Goal: Task Accomplishment & Management: Use online tool/utility

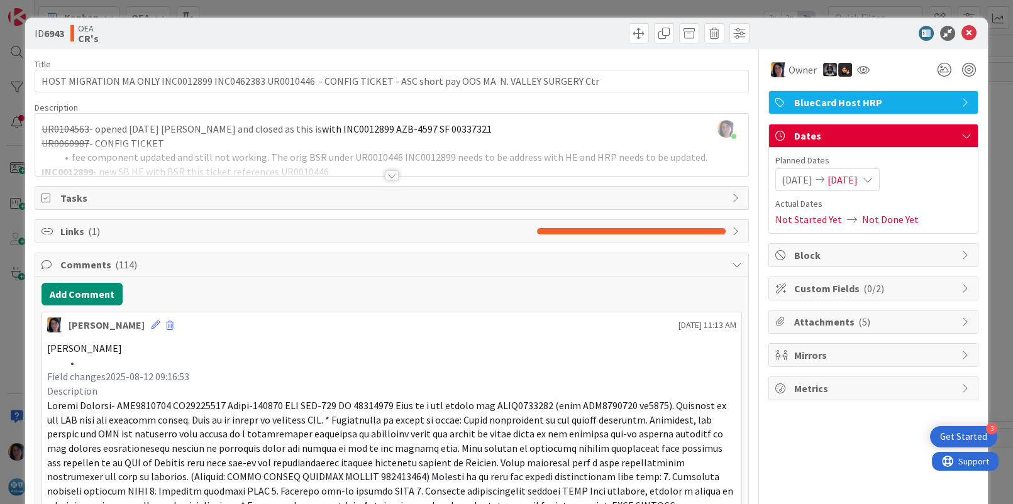
click at [956, 35] on div "18 Backlog Add Card... 18850 UR0120147-87 SF's with FDB dates of [DATE] not tra…" at bounding box center [524, 270] width 978 height 470
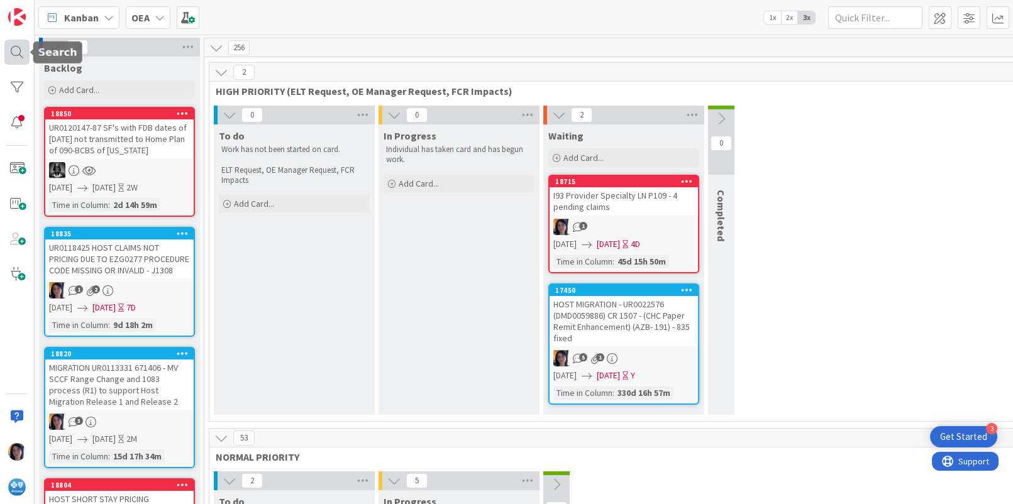
click at [13, 52] on div at bounding box center [16, 52] width 25 height 25
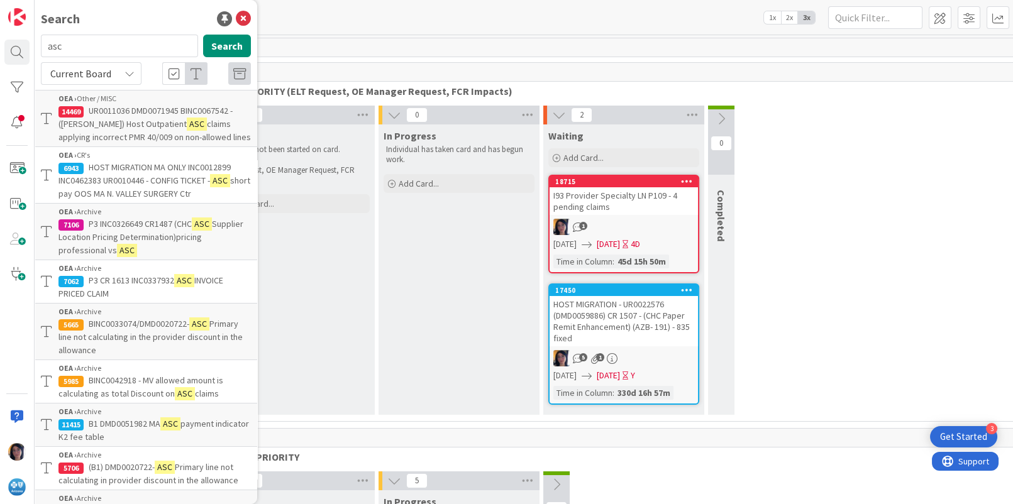
drag, startPoint x: 74, startPoint y: 45, endPoint x: 42, endPoint y: 43, distance: 32.1
click at [42, 43] on input "asc" at bounding box center [119, 46] width 157 height 23
type input "PT058"
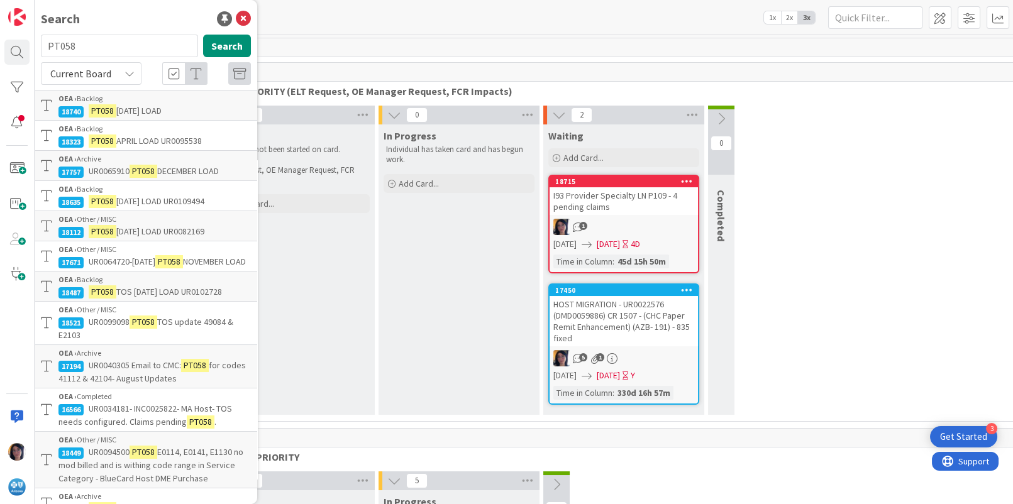
click at [96, 109] on mark "PT058" at bounding box center [103, 110] width 28 height 13
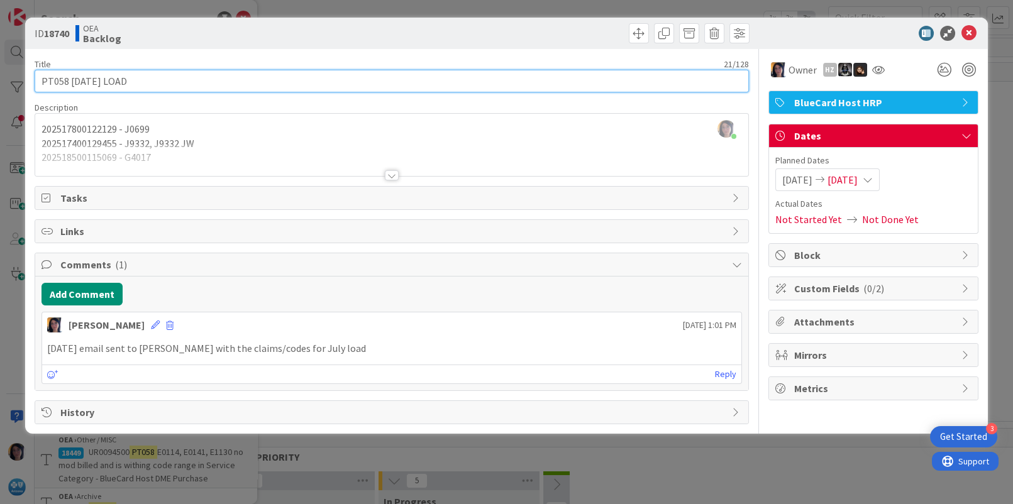
click at [153, 79] on input "PT058 [DATE] LOAD" at bounding box center [392, 81] width 714 height 23
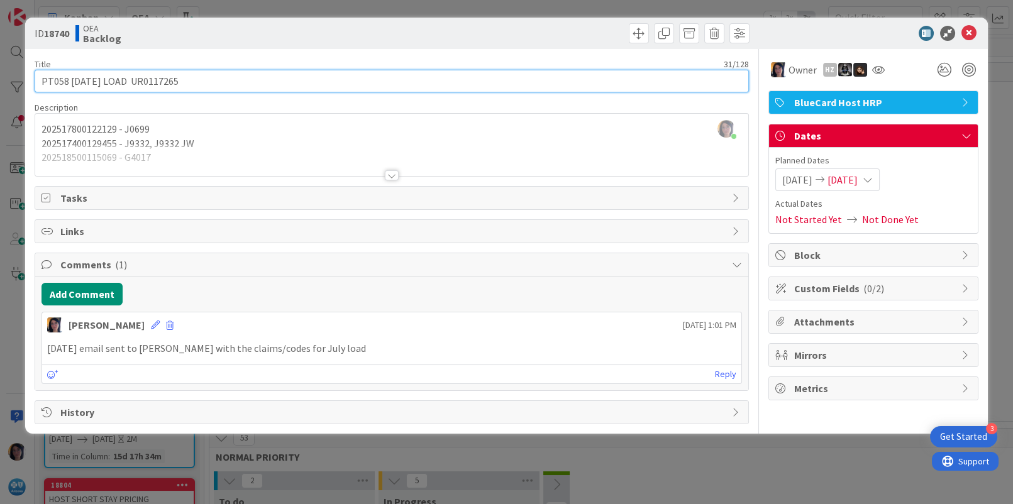
type input "PT058 [DATE] LOAD UR0117265"
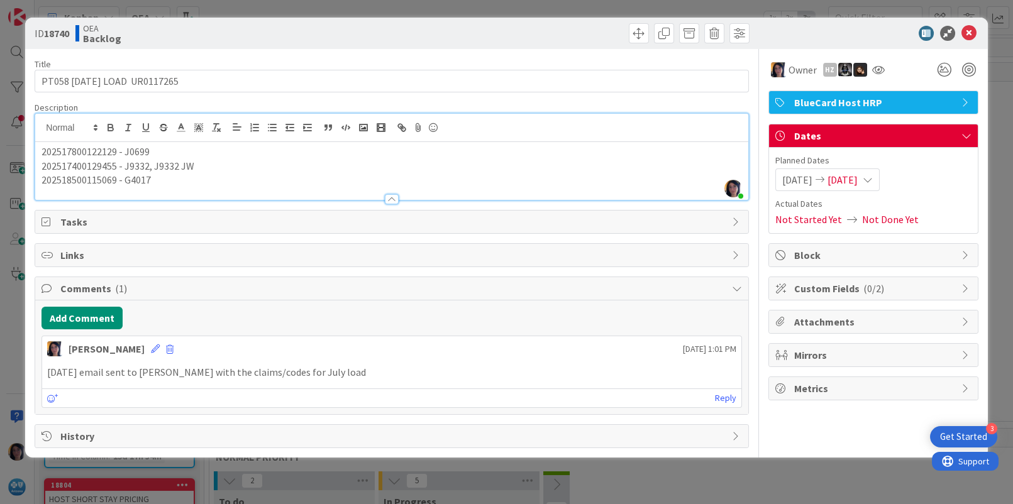
drag, startPoint x: 526, startPoint y: 138, endPoint x: 726, endPoint y: 70, distance: 211.4
click at [527, 137] on div "[PERSON_NAME] just joined 202517800122129 - J0699 202517400129455 - J9332, J933…" at bounding box center [391, 157] width 712 height 86
click at [968, 32] on icon at bounding box center [968, 33] width 15 height 15
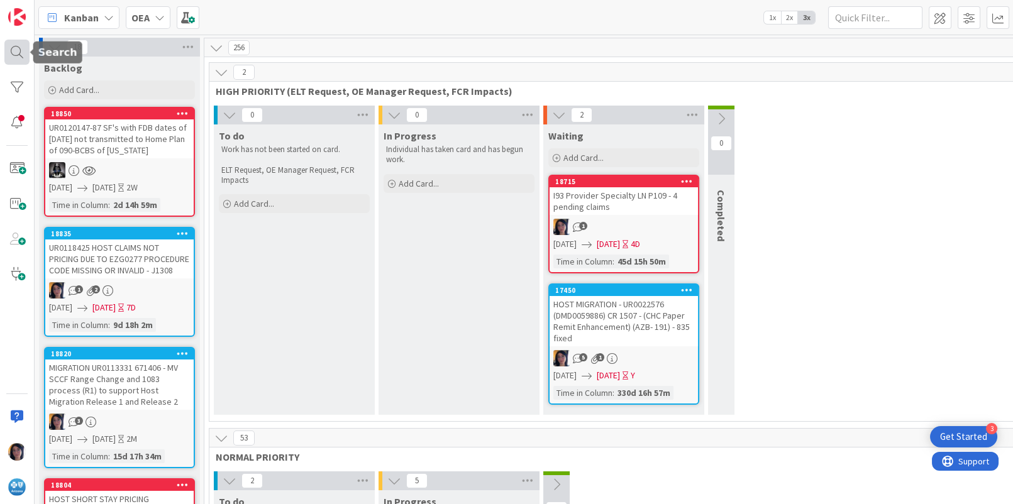
click at [9, 48] on div at bounding box center [16, 52] width 25 height 25
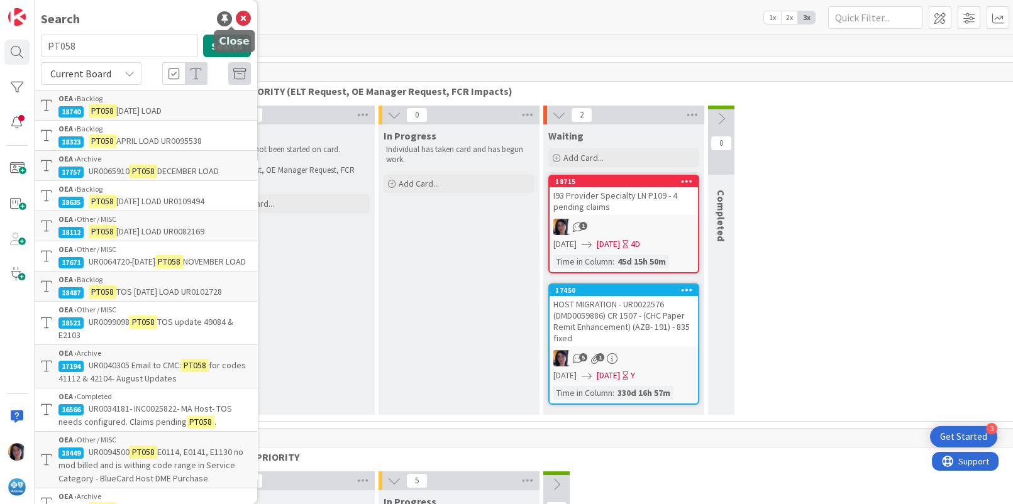
click at [236, 19] on icon at bounding box center [243, 18] width 15 height 15
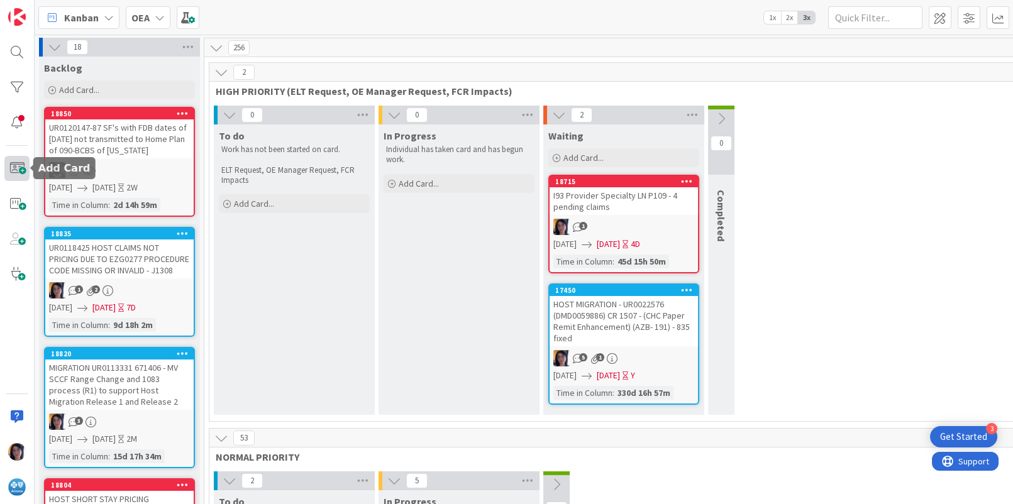
click at [21, 169] on span at bounding box center [16, 168] width 25 height 25
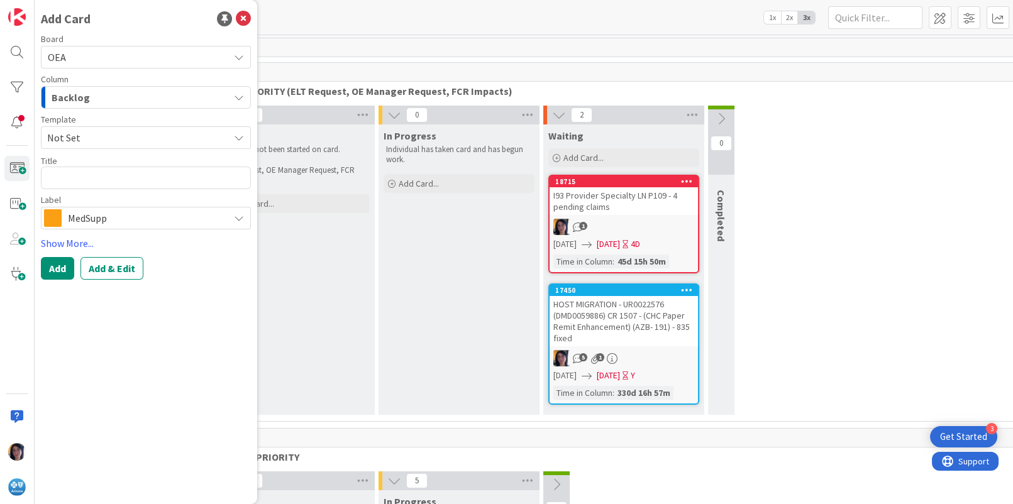
type textarea "x"
type textarea "P"
type textarea "x"
type textarea "PT"
type textarea "x"
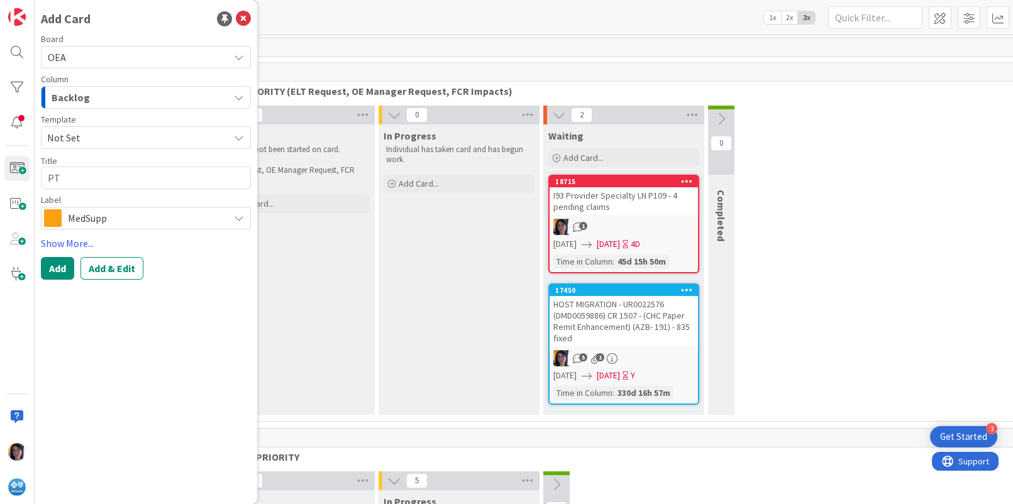
type textarea "PT0"
type textarea "x"
type textarea "PT05"
type textarea "x"
type textarea "PT058"
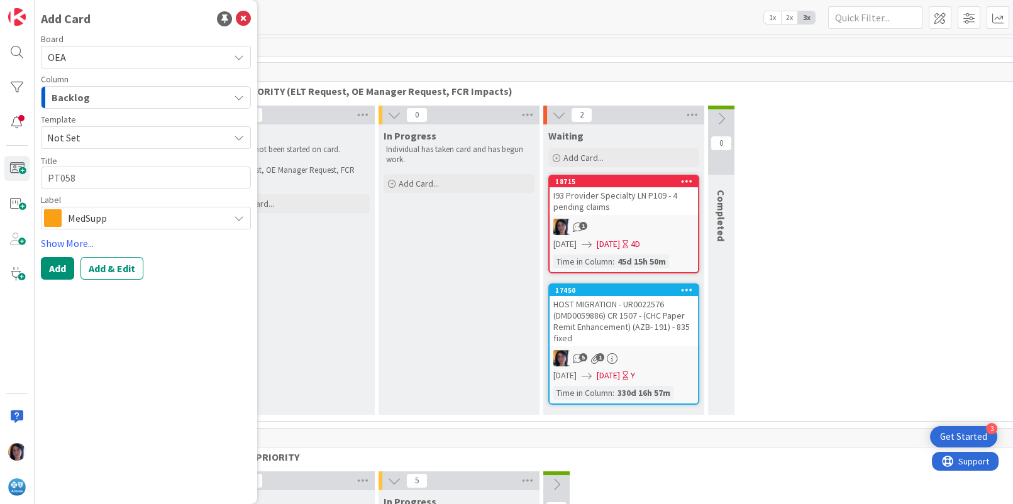
type textarea "x"
type textarea "PT058"
type textarea "x"
type textarea "PT058 A"
type textarea "x"
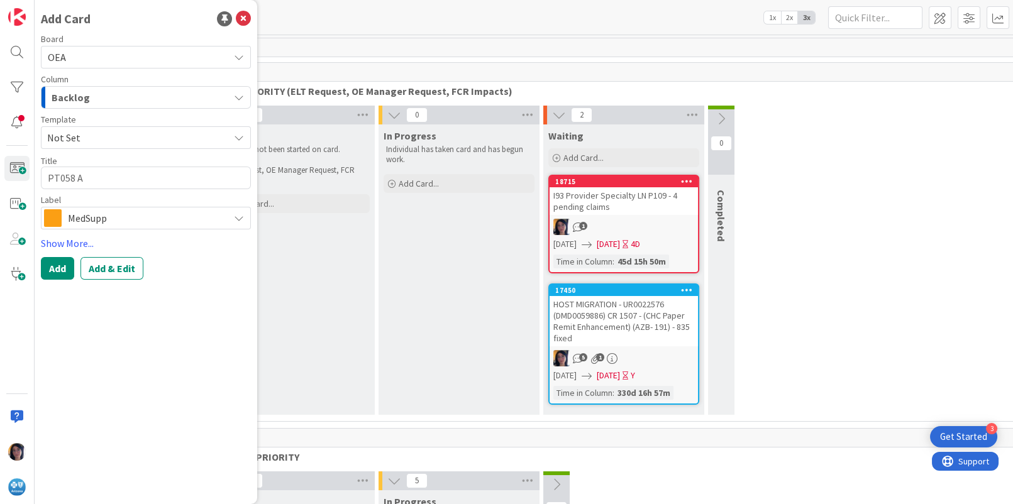
type textarea "PT058 AI"
type textarea "x"
type textarea "PT058 AIG"
type textarea "x"
type textarea "PT058 AI"
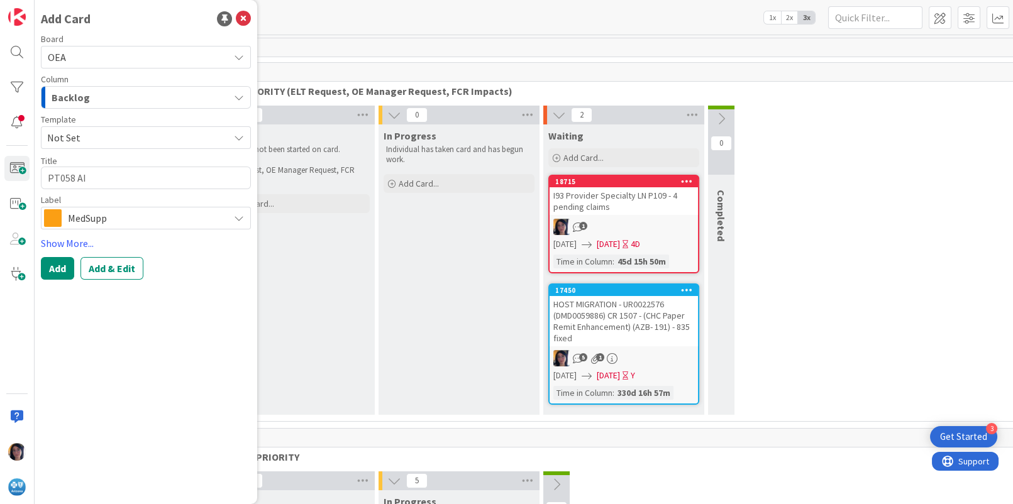
type textarea "x"
type textarea "PT058 A"
type textarea "x"
type textarea "PT058 AU"
type textarea "x"
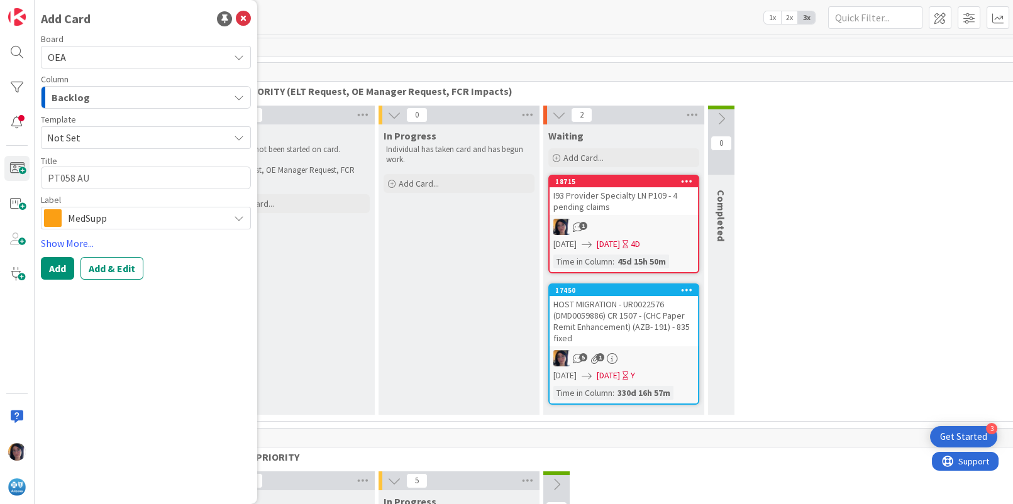
type textarea "PT058 AUG"
type textarea "x"
type textarea "PT058 AUGU"
type textarea "x"
type textarea "PT058 AUGUS"
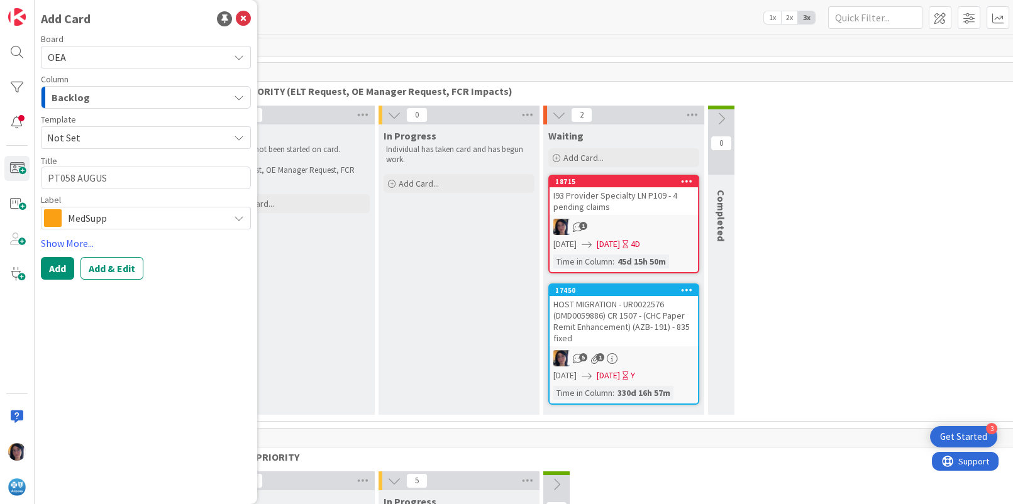
type textarea "x"
type textarea "PT058 AUGUSE"
type textarea "x"
type textarea "PT058 AUGUS"
type textarea "x"
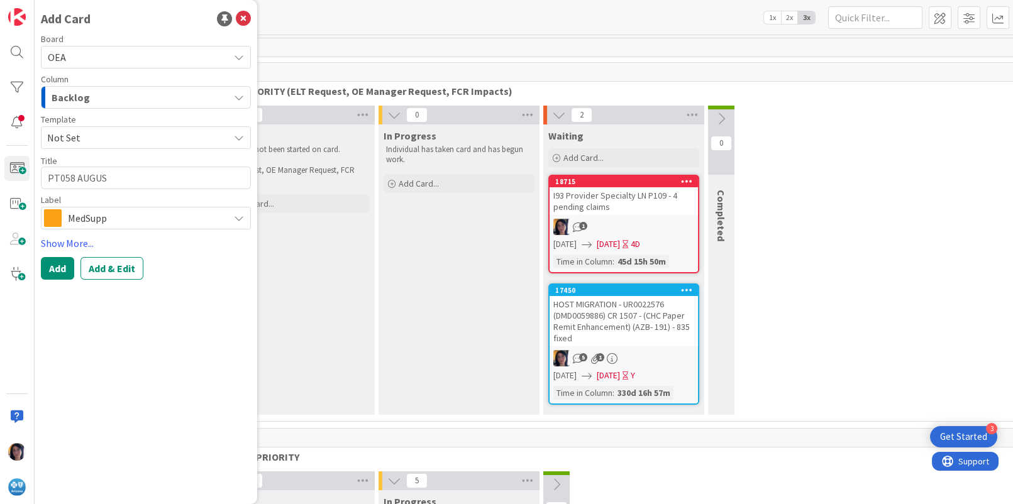
type textarea "PT058 AUGUST"
type textarea "x"
type textarea "PT058 AUGUST"
type textarea "x"
type textarea "PT058 AUGUST LA"
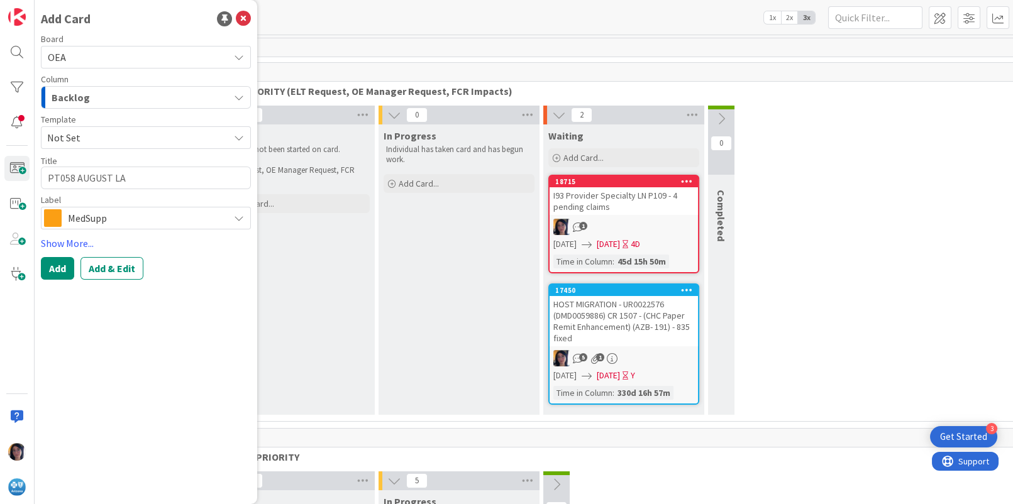
type textarea "x"
type textarea "PT058 [PERSON_NAME]"
type textarea "x"
type textarea "PT058 [PERSON_NAME]"
type textarea "x"
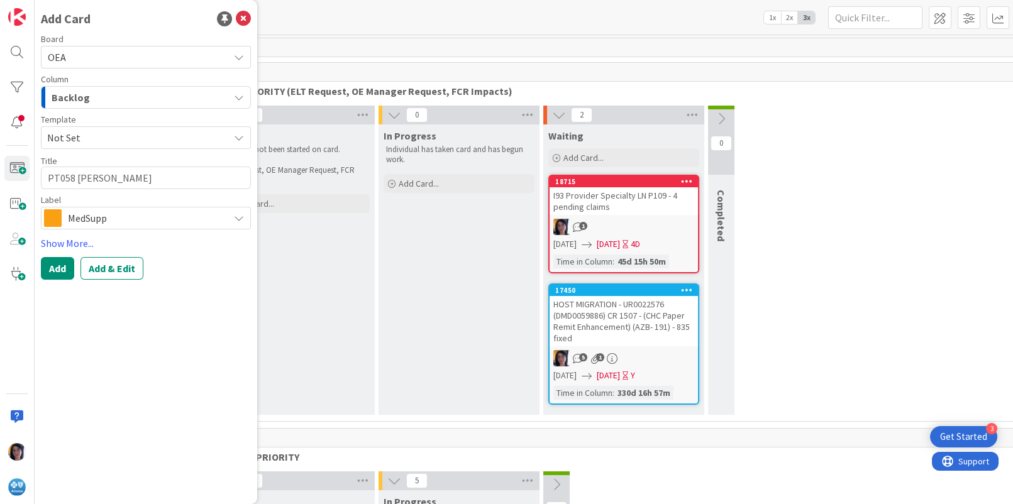
type textarea "PT058 [PERSON_NAME]"
type textarea "x"
type textarea "PT058 [PERSON_NAME]"
type textarea "x"
type textarea "PT058 [PERSON_NAME]"
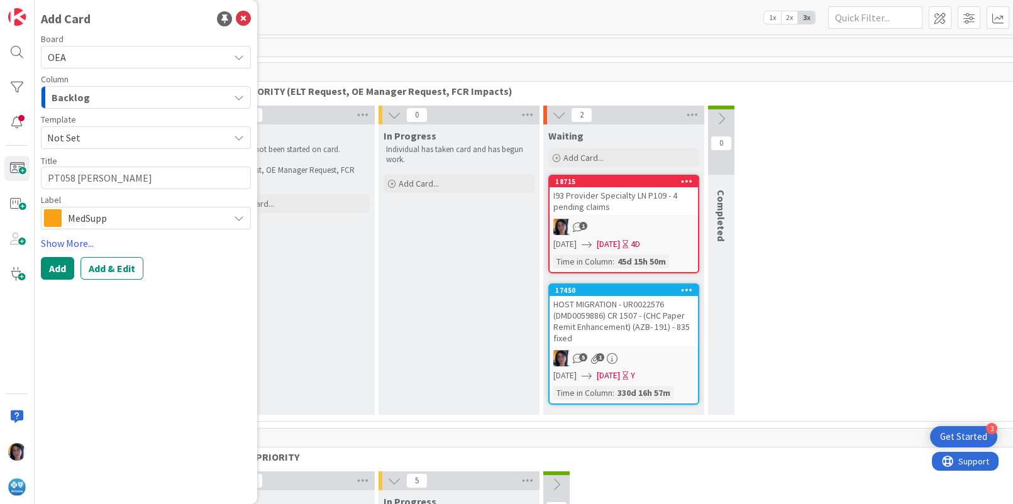
type textarea "x"
type textarea "PT058 AUGUST LA"
type textarea "x"
type textarea "PT058 AUGUST L"
type textarea "x"
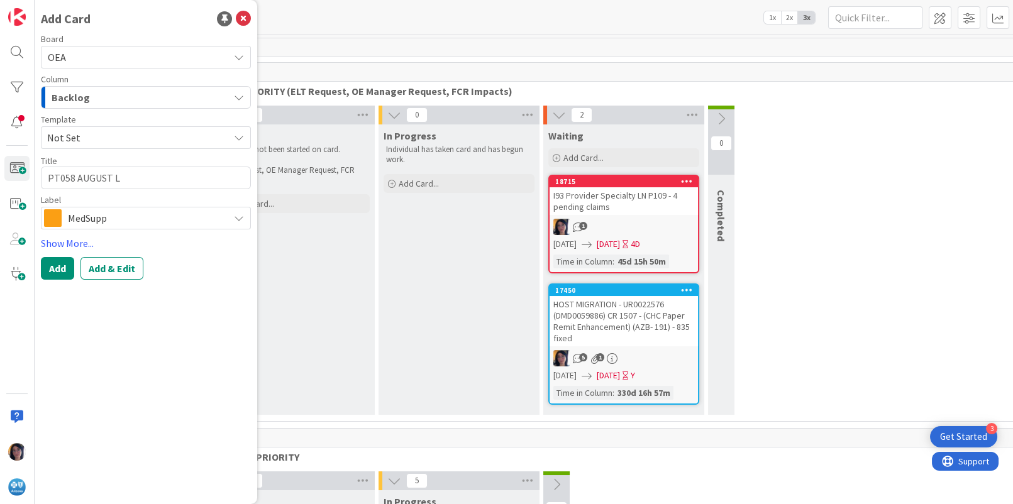
type textarea "PT058 AUGUST LO"
type textarea "x"
type textarea "PT058 AUGUST LOA"
type textarea "x"
type textarea "PT058 AUGUST LOAD"
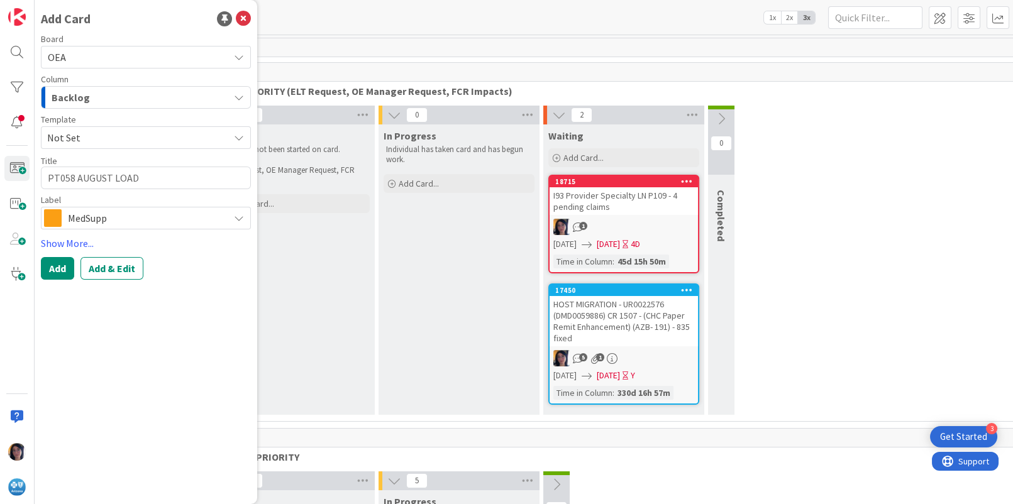
type textarea "x"
type textarea "PT058 AUGUST LOAD"
click at [99, 219] on span "MedSupp" at bounding box center [145, 218] width 155 height 18
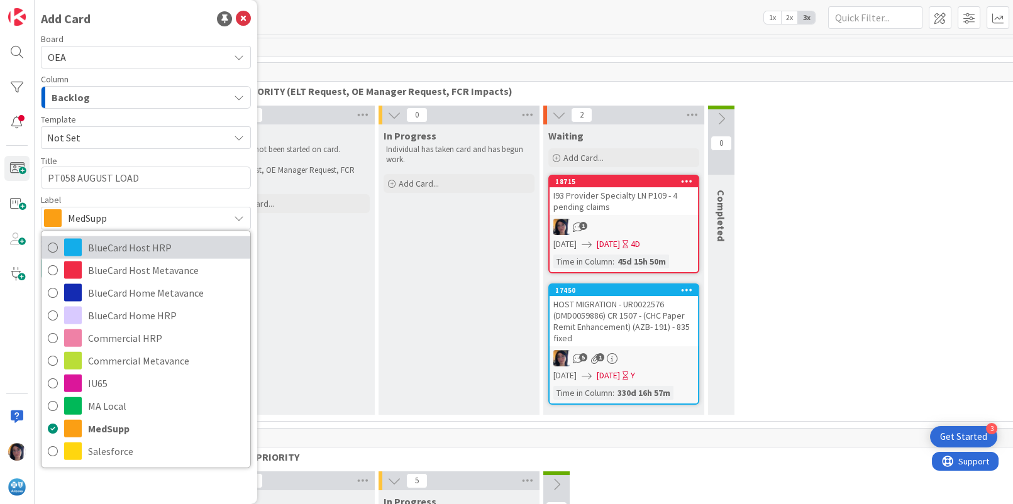
click at [104, 247] on span "BlueCard Host HRP" at bounding box center [166, 247] width 156 height 19
type textarea "x"
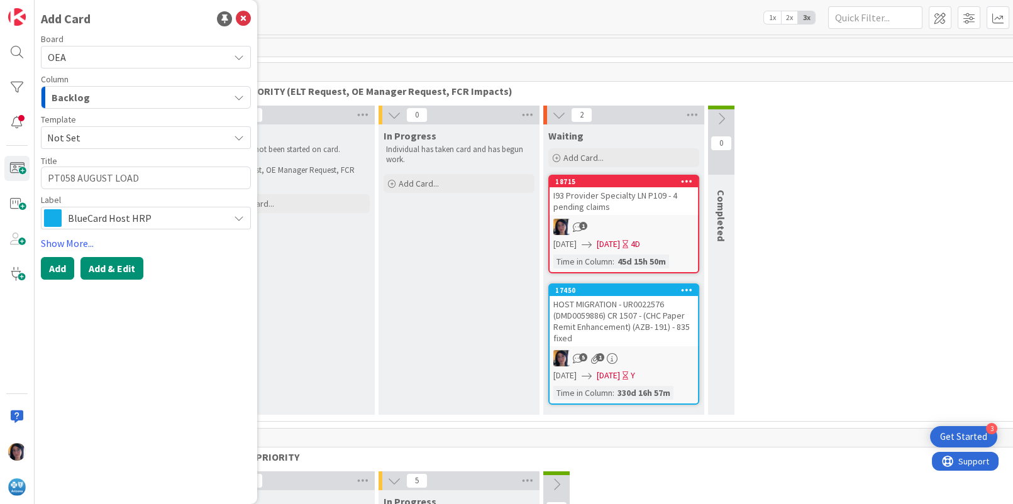
click at [102, 268] on button "Add & Edit" at bounding box center [111, 268] width 63 height 23
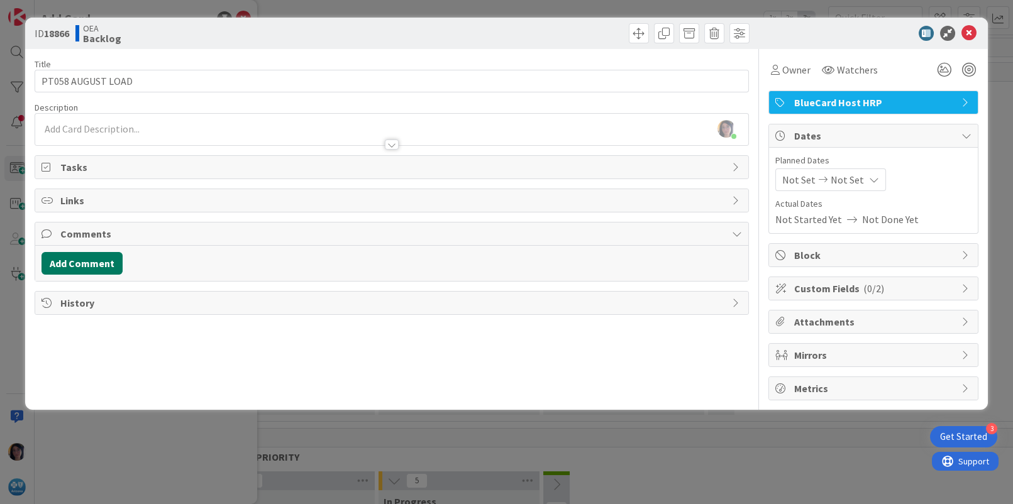
click at [77, 258] on button "Add Comment" at bounding box center [82, 263] width 81 height 23
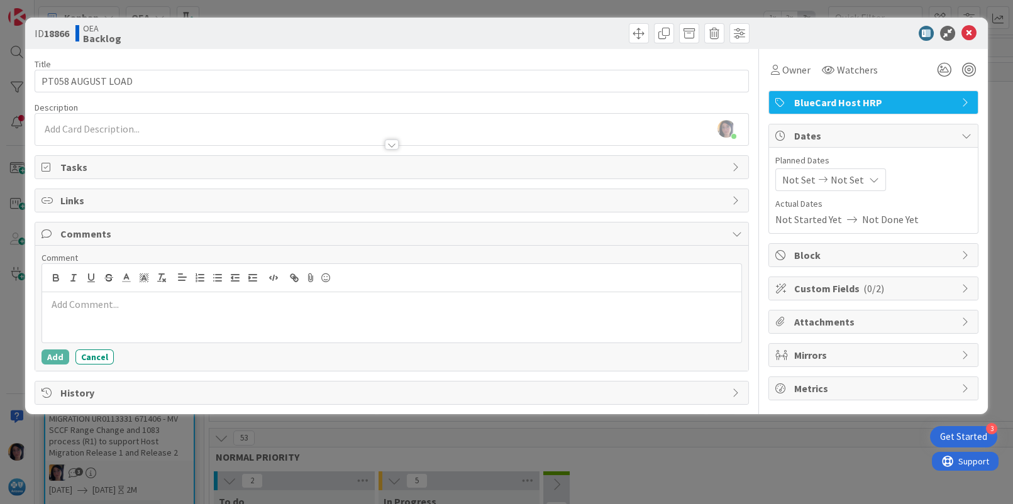
click at [150, 132] on div at bounding box center [391, 138] width 712 height 13
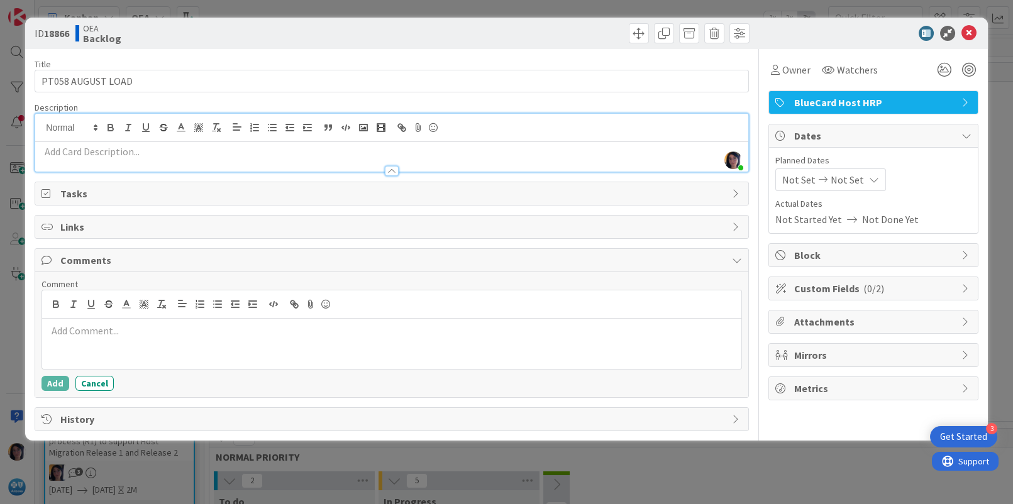
click at [115, 149] on p at bounding box center [392, 152] width 700 height 14
paste div
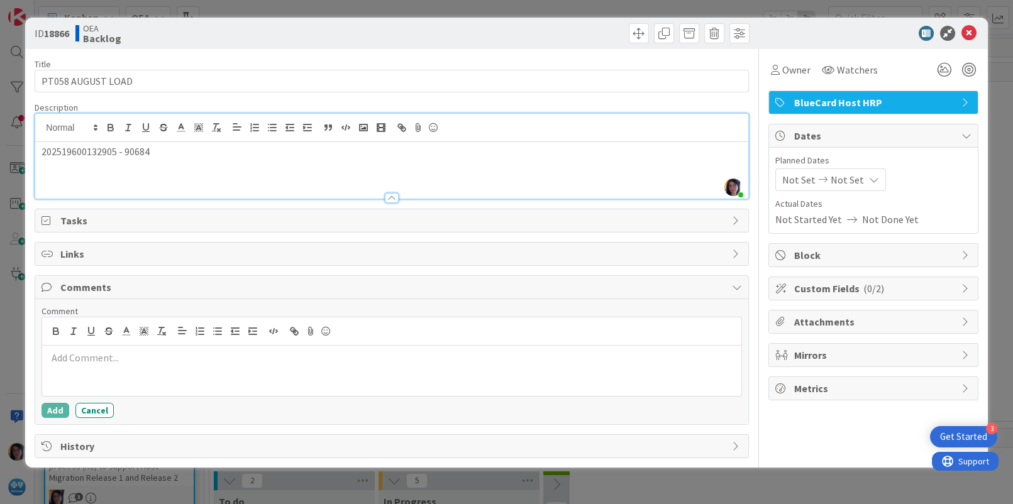
click at [79, 165] on p at bounding box center [392, 166] width 700 height 14
click at [162, 168] on p "202519800128805 -" at bounding box center [392, 166] width 700 height 14
click at [121, 176] on div "202519600132905 - 90684 202519800128805 - 49615 59" at bounding box center [391, 170] width 712 height 57
click at [177, 168] on p "202519800128805 - 49615 59" at bounding box center [392, 166] width 700 height 14
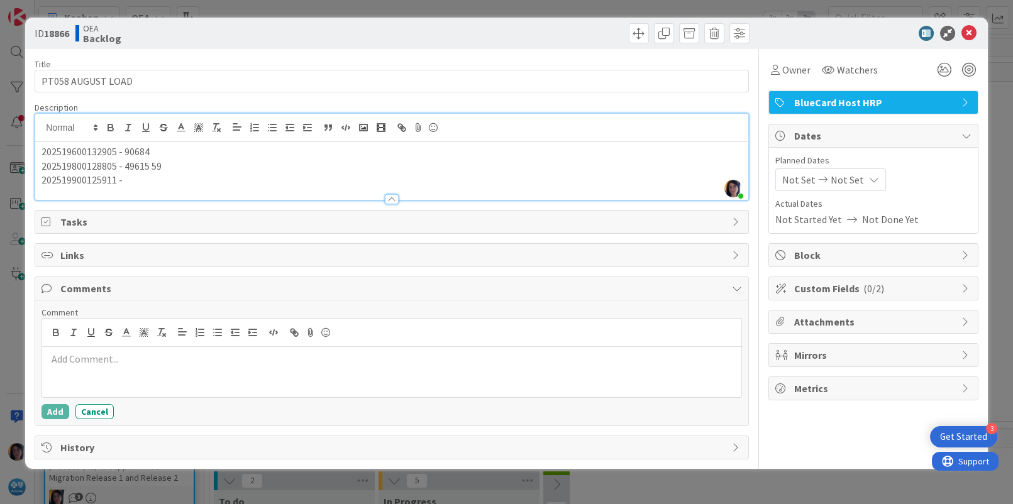
click at [150, 177] on p "202519900125911 -" at bounding box center [392, 180] width 700 height 14
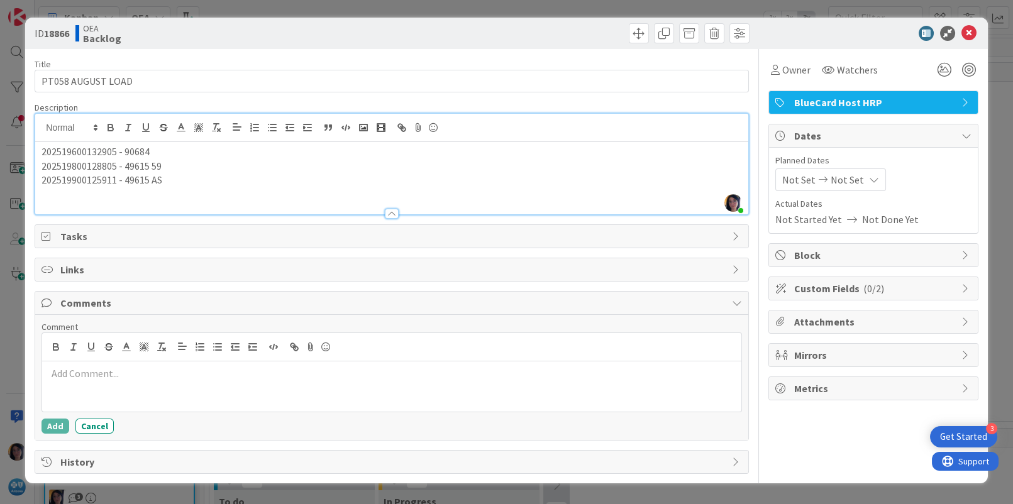
click at [52, 199] on p at bounding box center [392, 194] width 700 height 14
click at [147, 198] on p "202522300108965 -" at bounding box center [392, 194] width 700 height 14
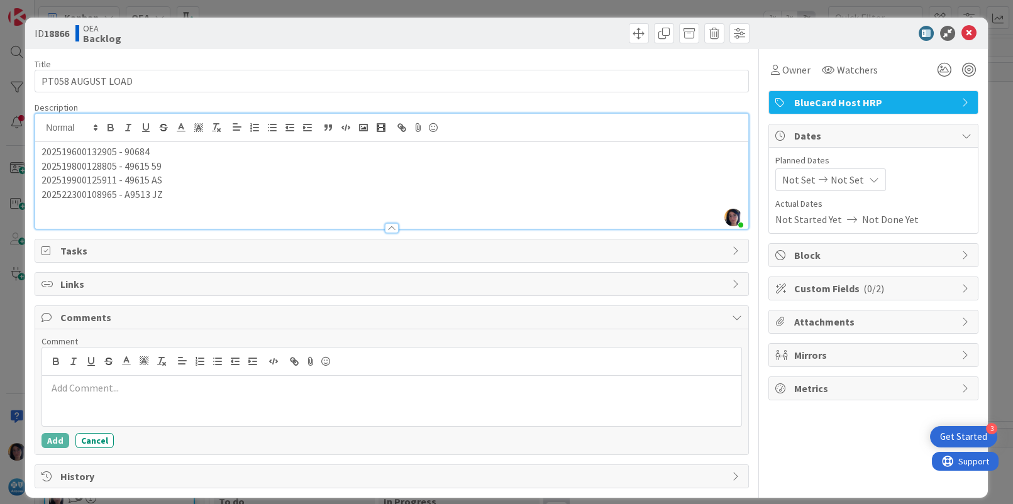
click at [58, 220] on div at bounding box center [391, 222] width 712 height 13
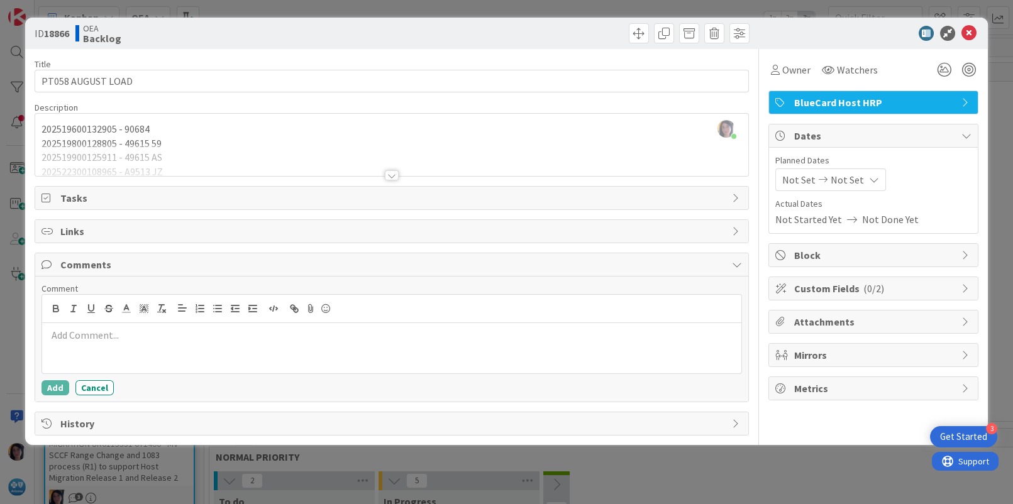
click at [123, 163] on div at bounding box center [391, 160] width 712 height 32
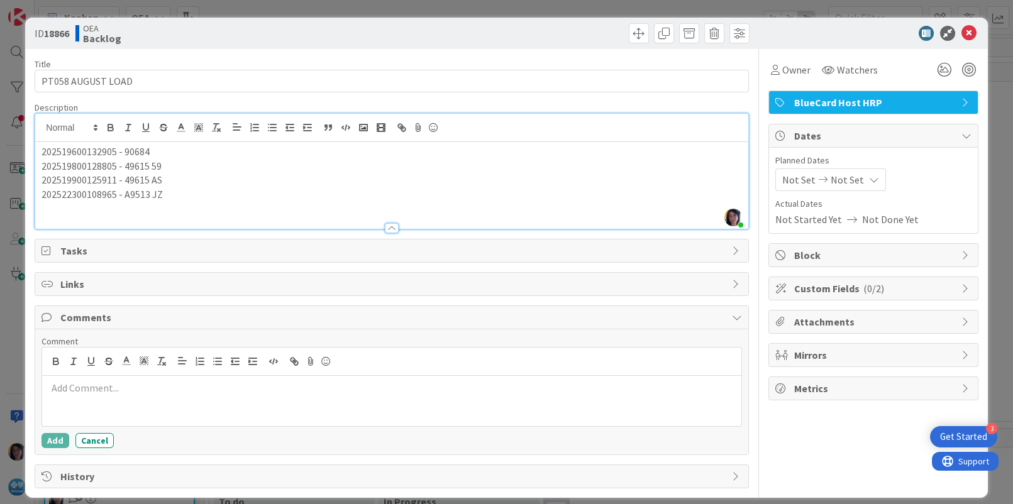
click at [121, 206] on p at bounding box center [392, 209] width 700 height 14
click at [134, 202] on p "202519800116998 -" at bounding box center [392, 209] width 700 height 14
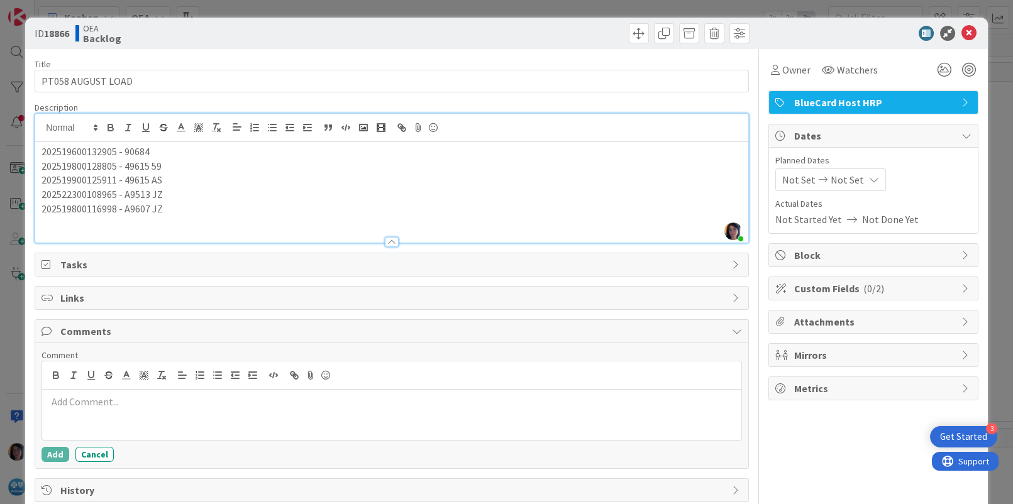
drag, startPoint x: 129, startPoint y: 229, endPoint x: 135, endPoint y: 220, distance: 10.5
click at [129, 230] on div at bounding box center [391, 236] width 712 height 13
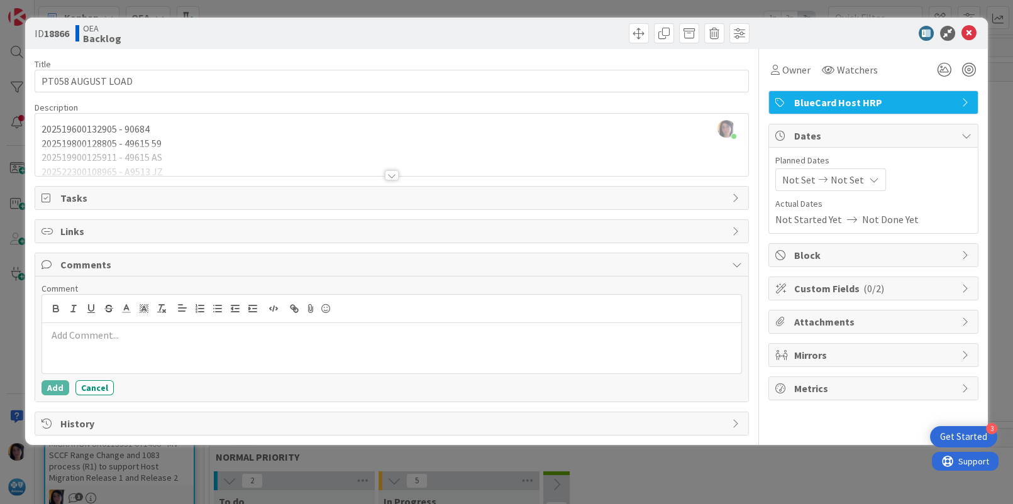
click at [176, 160] on div at bounding box center [391, 160] width 712 height 32
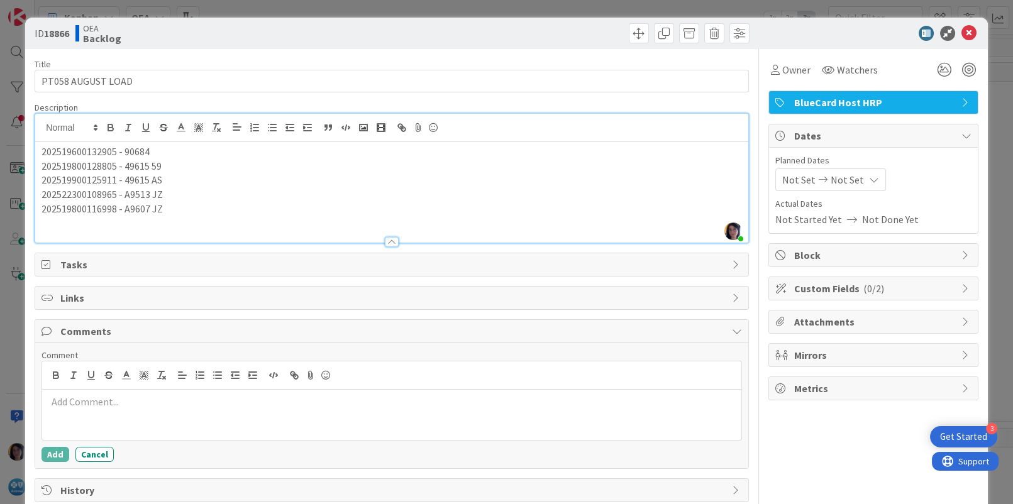
click at [45, 226] on p at bounding box center [392, 223] width 700 height 14
click at [155, 223] on p "202508500103708 -" at bounding box center [392, 223] width 700 height 14
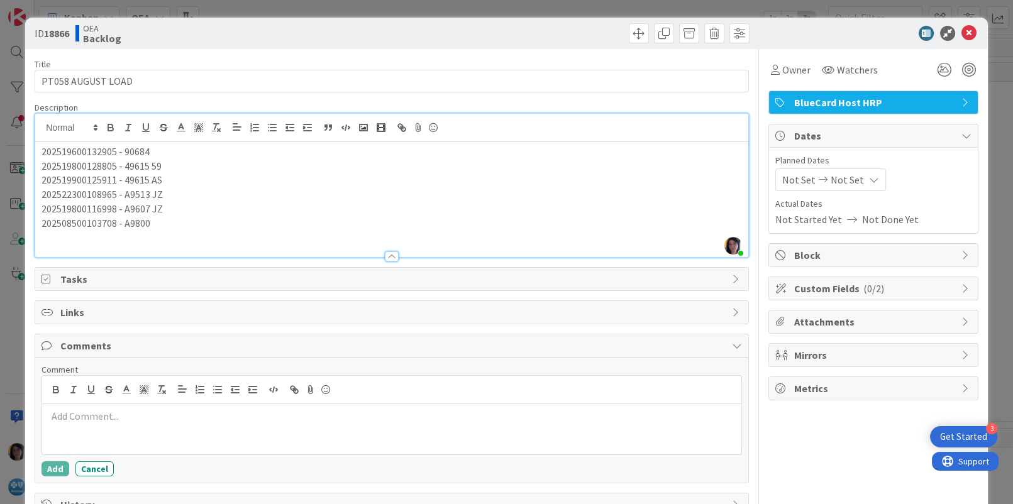
click at [85, 239] on p at bounding box center [392, 237] width 700 height 14
click at [164, 238] on p "202520300135670 -" at bounding box center [392, 237] width 700 height 14
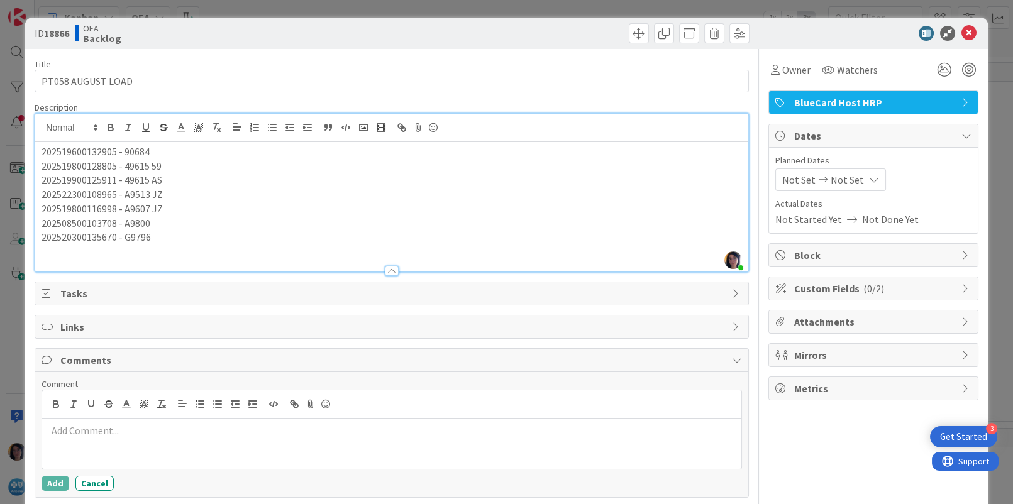
click at [159, 265] on div at bounding box center [391, 264] width 712 height 13
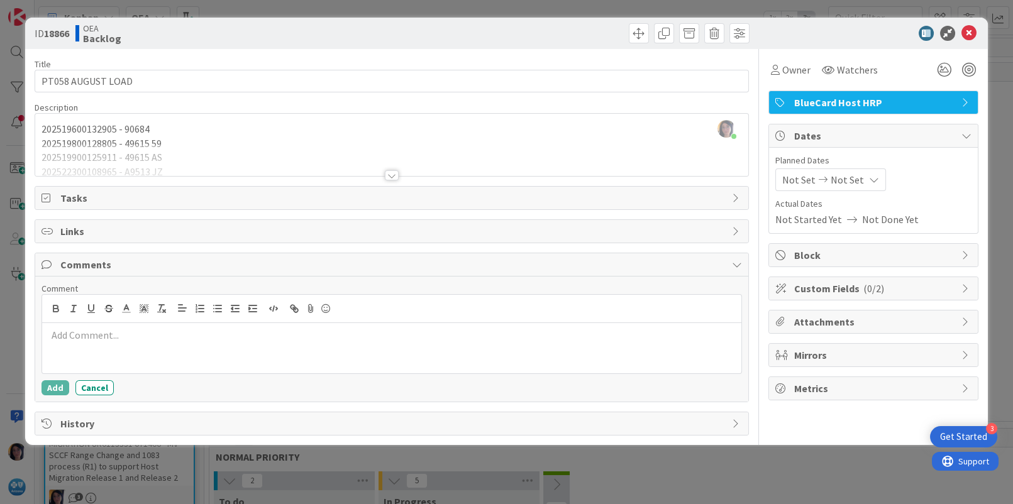
click at [103, 153] on div at bounding box center [391, 160] width 712 height 32
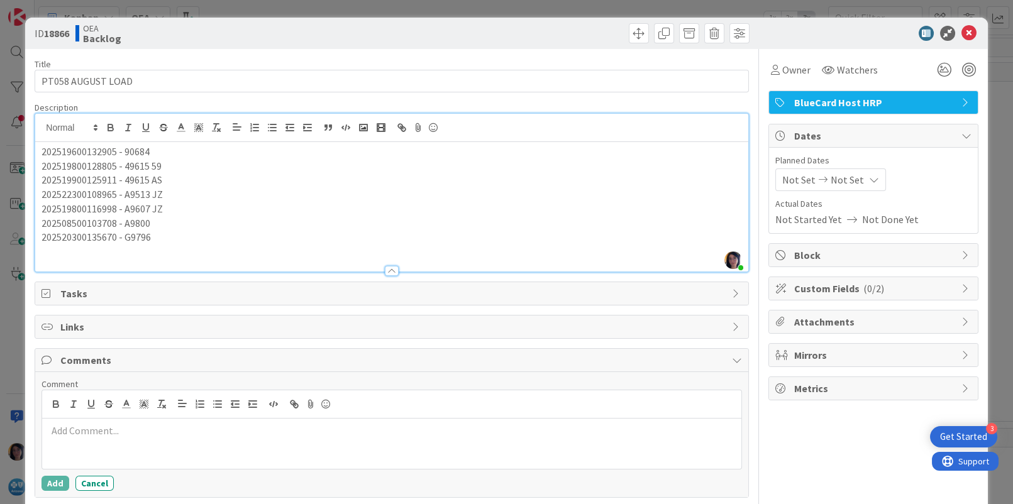
click at [49, 251] on p at bounding box center [392, 252] width 700 height 14
click at [158, 251] on p "202518500116707 -" at bounding box center [392, 252] width 700 height 14
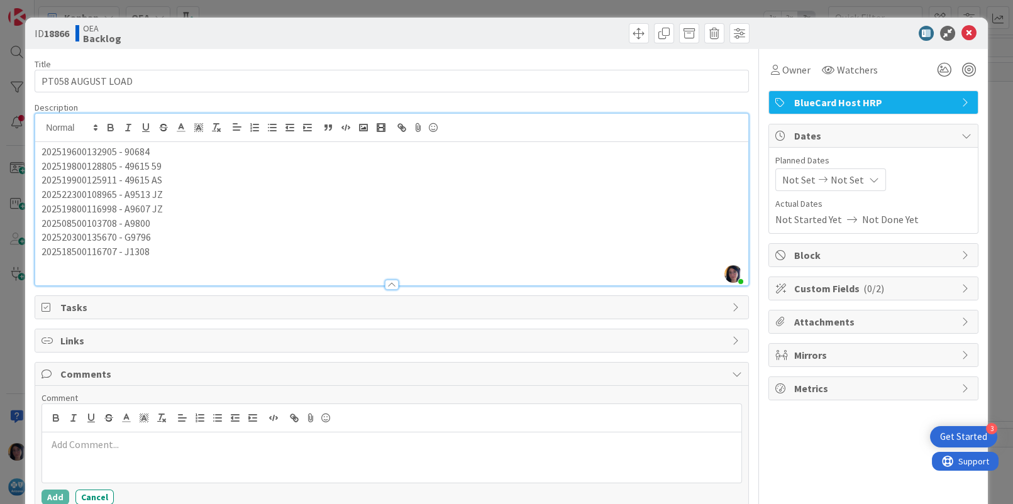
click at [60, 264] on p at bounding box center [392, 266] width 700 height 14
click at [84, 265] on p "202519000122559 -" at bounding box center [392, 266] width 700 height 14
click at [131, 270] on div "Description [PERSON_NAME] joined 21 m ago 202519600132905 - 90684 2025198001288…" at bounding box center [392, 194] width 714 height 184
click at [133, 265] on p "202519100103921 -" at bounding box center [392, 266] width 700 height 14
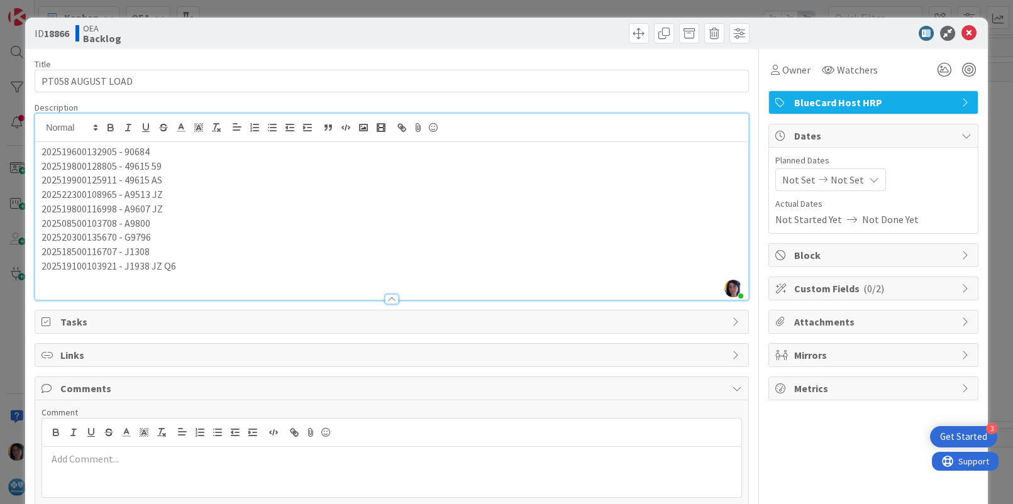
click at [103, 277] on p at bounding box center [392, 280] width 700 height 14
click at [168, 291] on div at bounding box center [391, 293] width 712 height 13
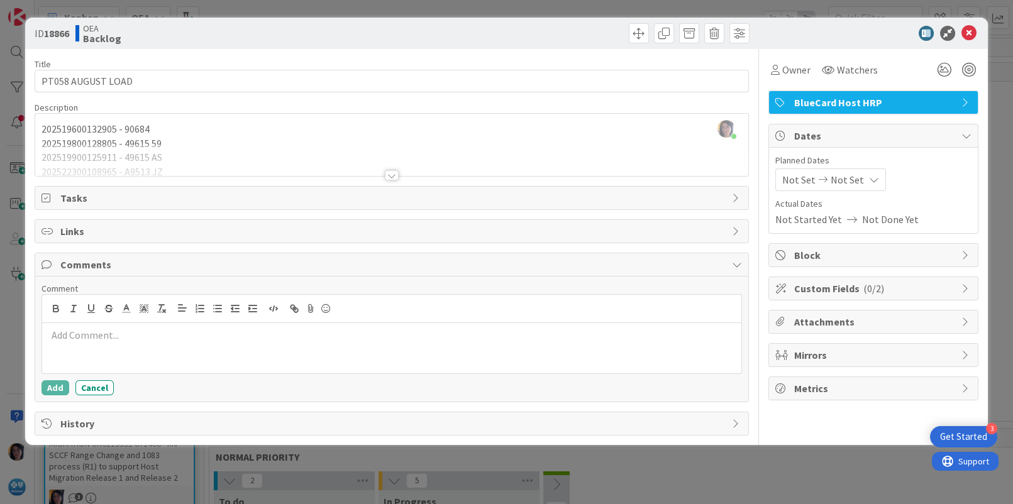
click at [139, 170] on div at bounding box center [391, 160] width 712 height 32
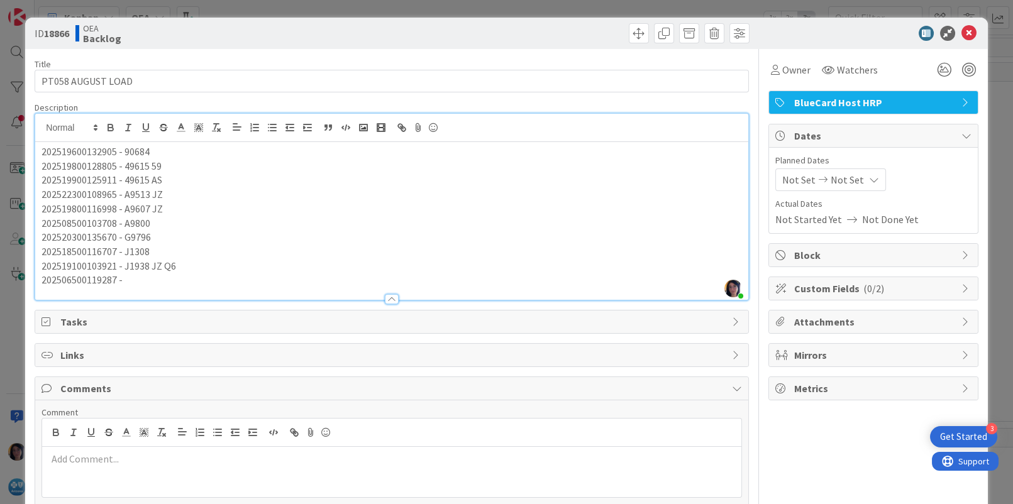
click at [141, 282] on p "202506500119287 -" at bounding box center [392, 280] width 700 height 14
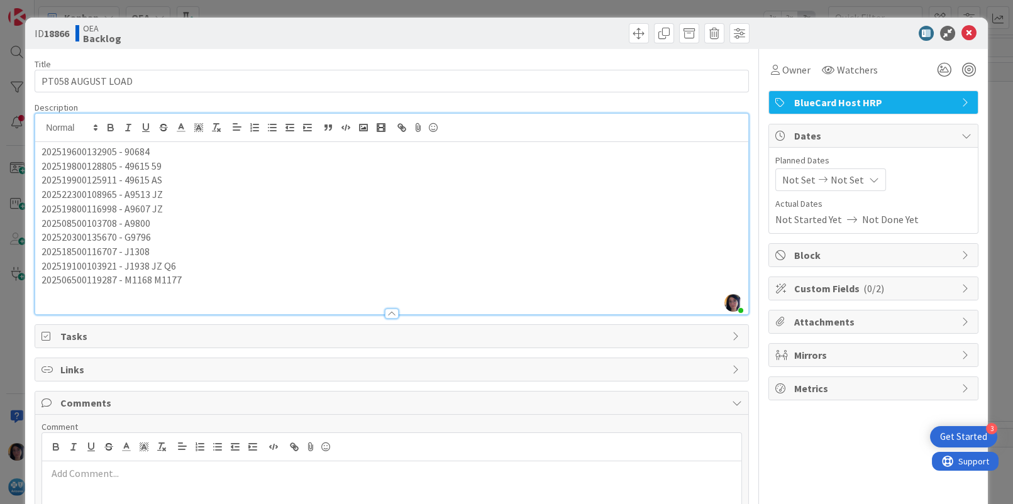
click at [114, 299] on p at bounding box center [392, 294] width 700 height 14
click at [153, 291] on p "202517600106036 -" at bounding box center [392, 294] width 700 height 14
click at [173, 238] on p "202520300135670 - G9796" at bounding box center [392, 237] width 700 height 14
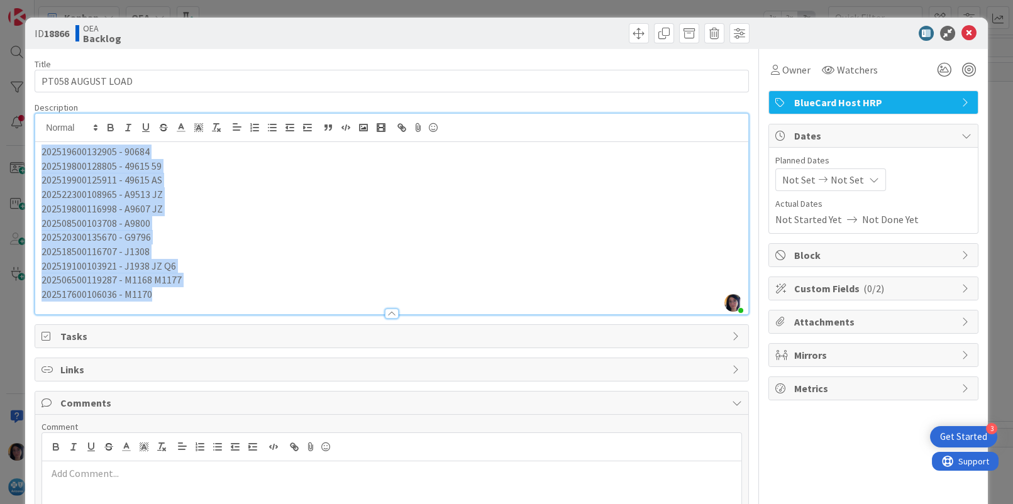
drag, startPoint x: 40, startPoint y: 150, endPoint x: 187, endPoint y: 291, distance: 203.7
click at [187, 291] on div "202519600132905 - 90684 202519800128805 - 49615 59 202519900125911 - 49615 AS 2…" at bounding box center [391, 228] width 712 height 172
copy div "202519600132905 - 90684 202519800128805 - 49615 59 202519900125911 - 49615 AS 2…"
click at [568, 255] on p "202518500116707 - J1308" at bounding box center [392, 252] width 700 height 14
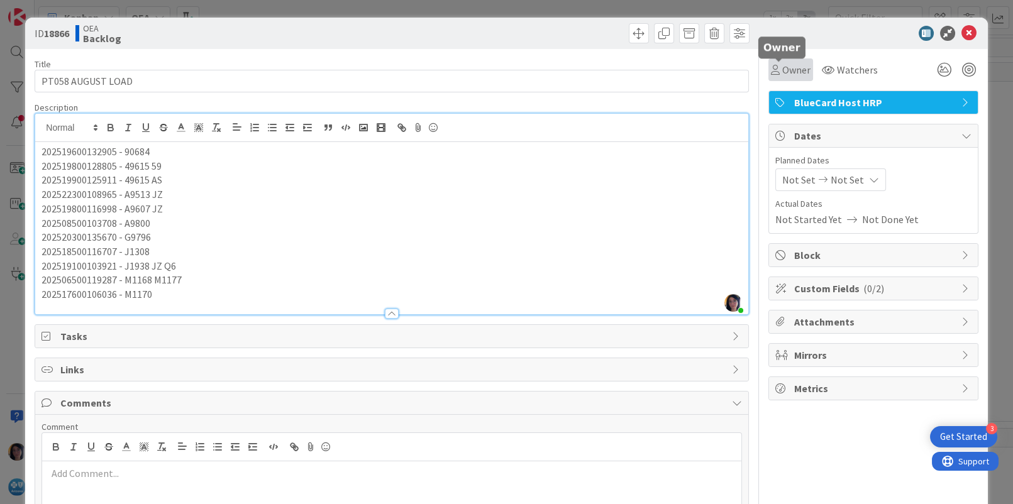
click at [782, 74] on span "Owner" at bounding box center [796, 69] width 28 height 15
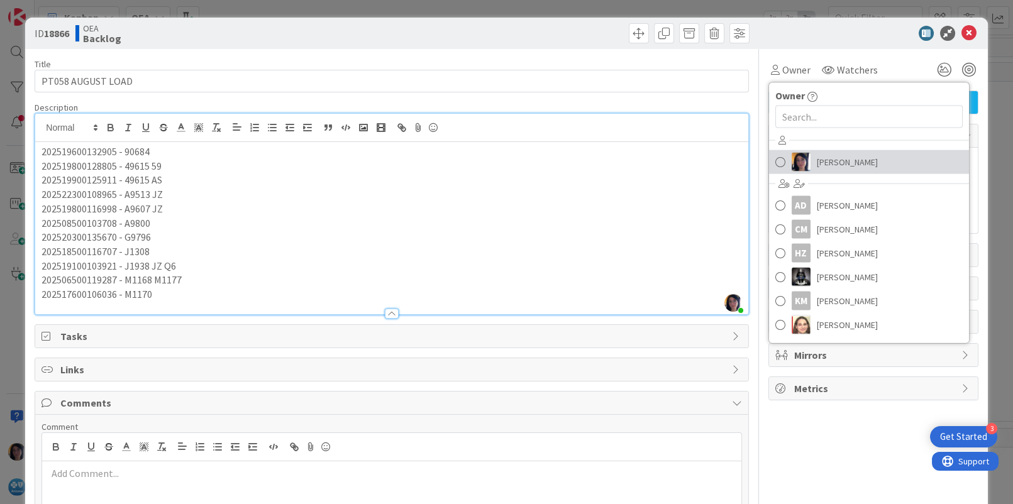
click at [803, 164] on link "[PERSON_NAME]" at bounding box center [869, 162] width 200 height 24
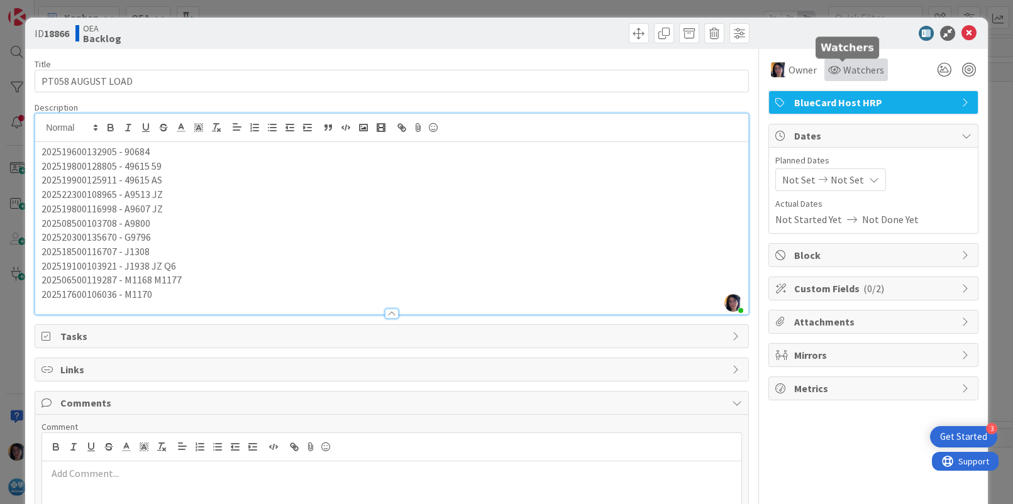
click at [828, 71] on icon at bounding box center [834, 70] width 13 height 10
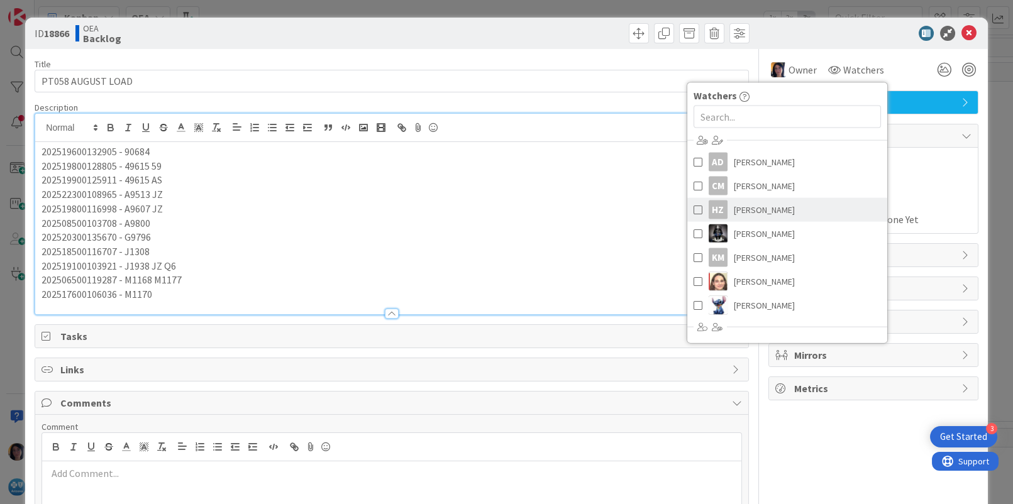
click at [738, 210] on span "[PERSON_NAME]" at bounding box center [764, 210] width 61 height 19
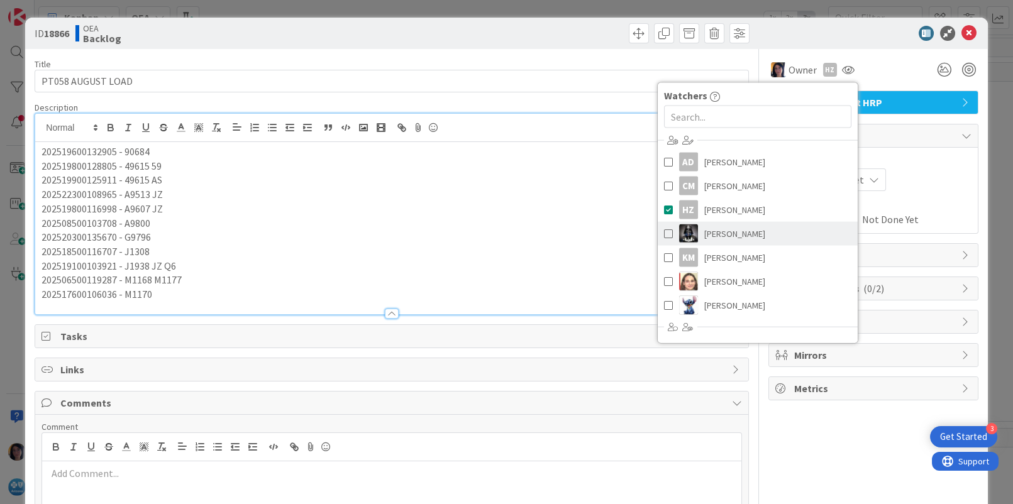
click at [727, 235] on span "[PERSON_NAME]" at bounding box center [734, 233] width 61 height 19
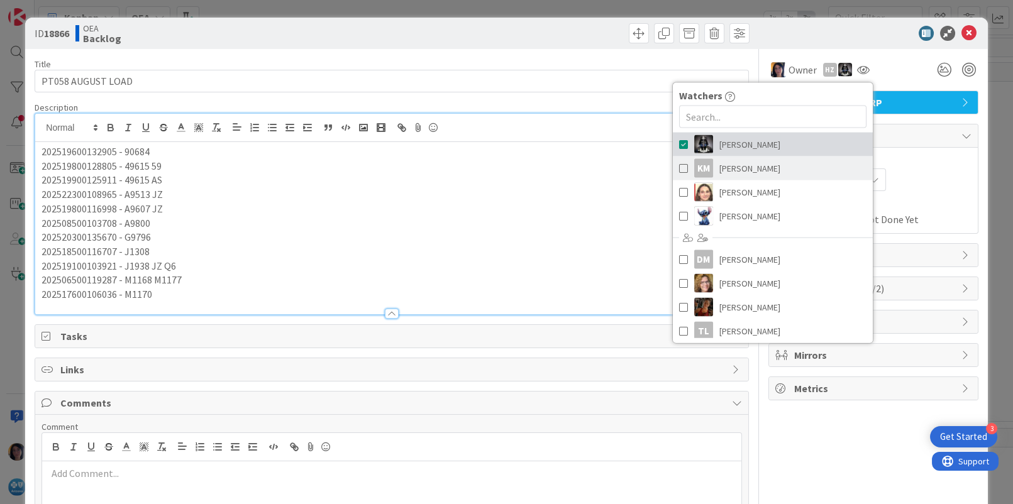
scroll to position [141, 0]
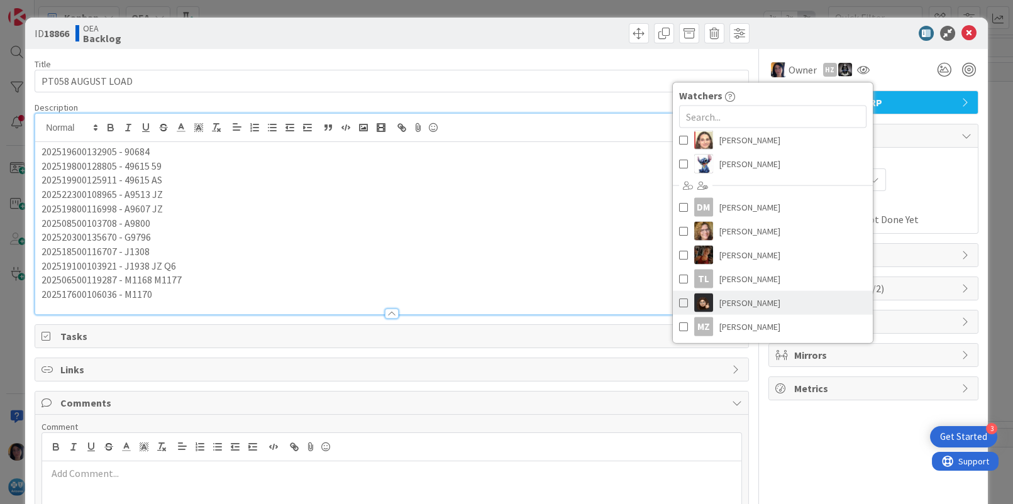
click at [726, 299] on span "[PERSON_NAME]" at bounding box center [749, 303] width 61 height 19
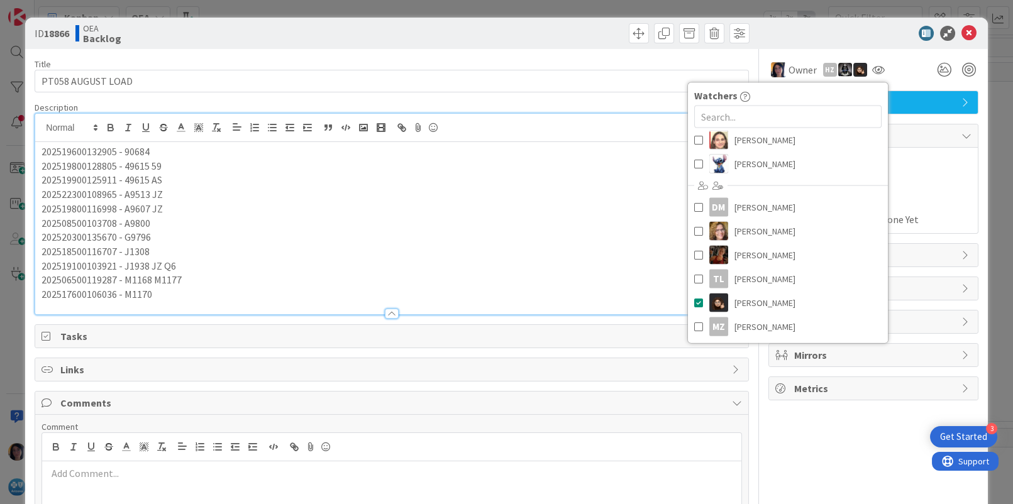
click at [907, 192] on div "Planned Dates Not Set Not Set Actual Dates Not Started Yet Not Done Yet" at bounding box center [873, 190] width 196 height 73
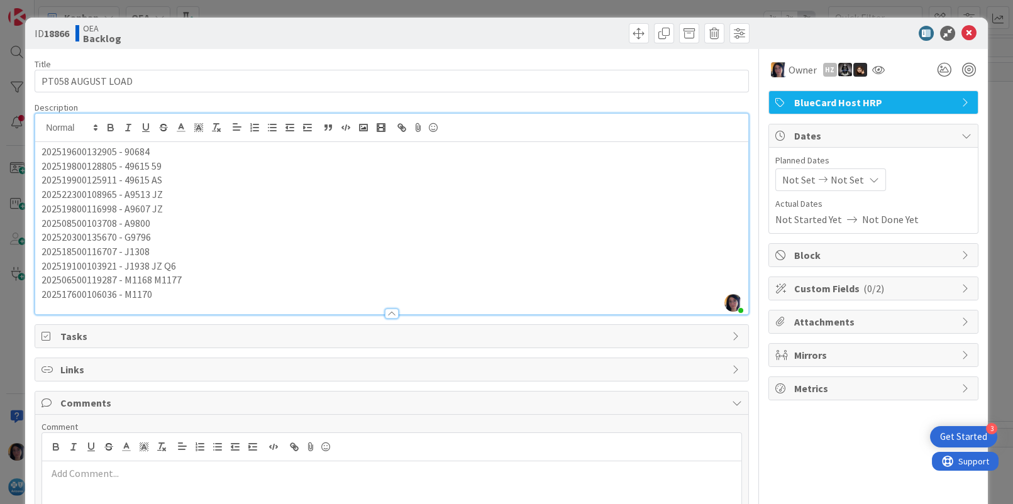
click at [782, 175] on span "Not Set" at bounding box center [798, 179] width 33 height 15
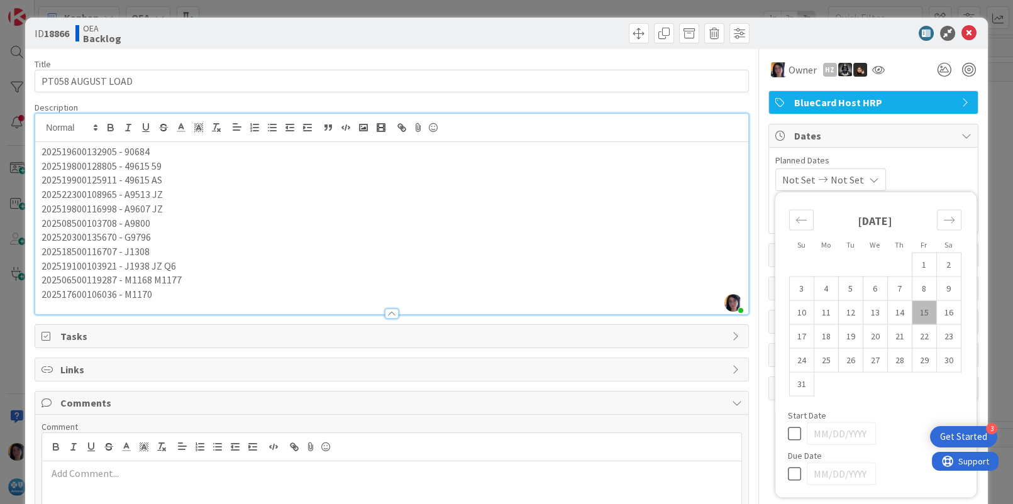
click at [912, 310] on td "15" at bounding box center [924, 313] width 25 height 24
type input "[DATE]"
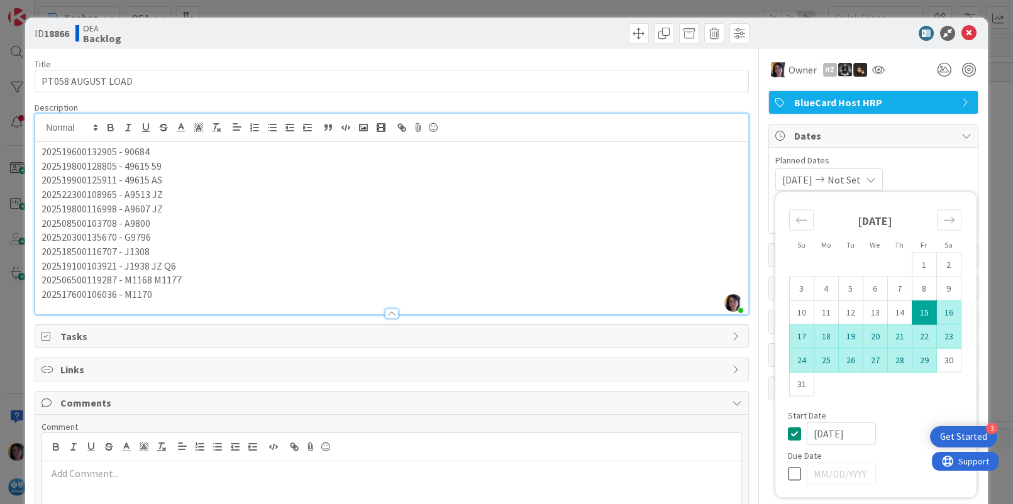
click at [912, 357] on td "29" at bounding box center [924, 360] width 25 height 24
type input "[DATE]"
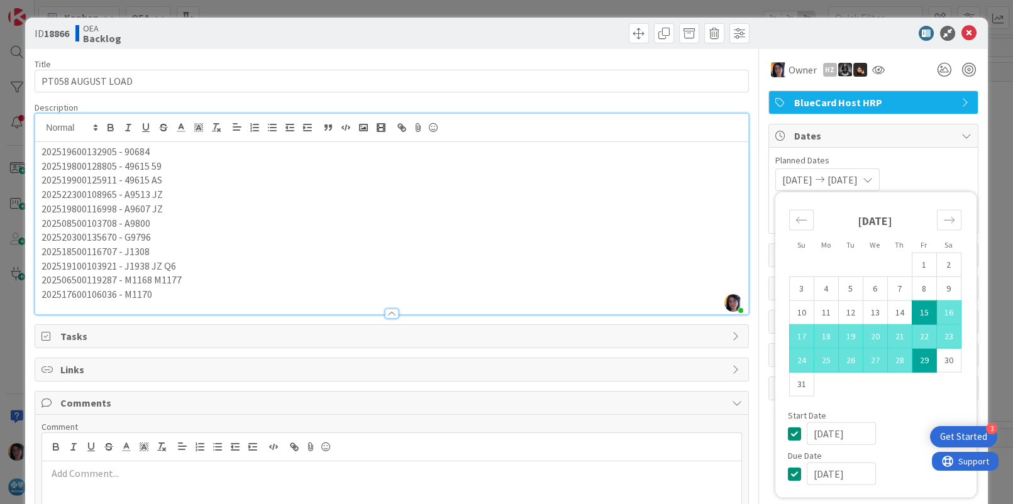
click at [920, 173] on div "[DATE] [DATE] Su Mo Tu We Th Fr Sa [DATE] 1 2 3 4 5 6 7 8 9 10 11 12 13 14 15 1…" at bounding box center [873, 180] width 196 height 23
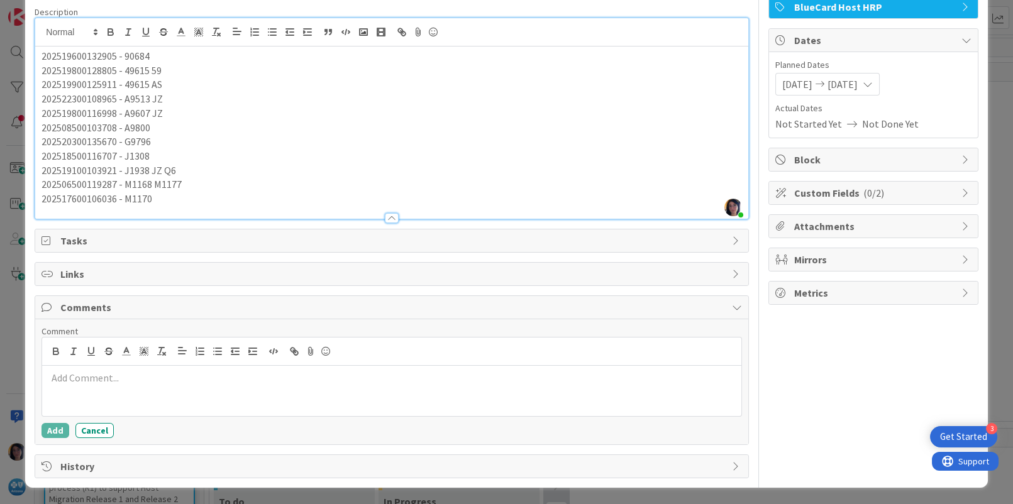
scroll to position [96, 0]
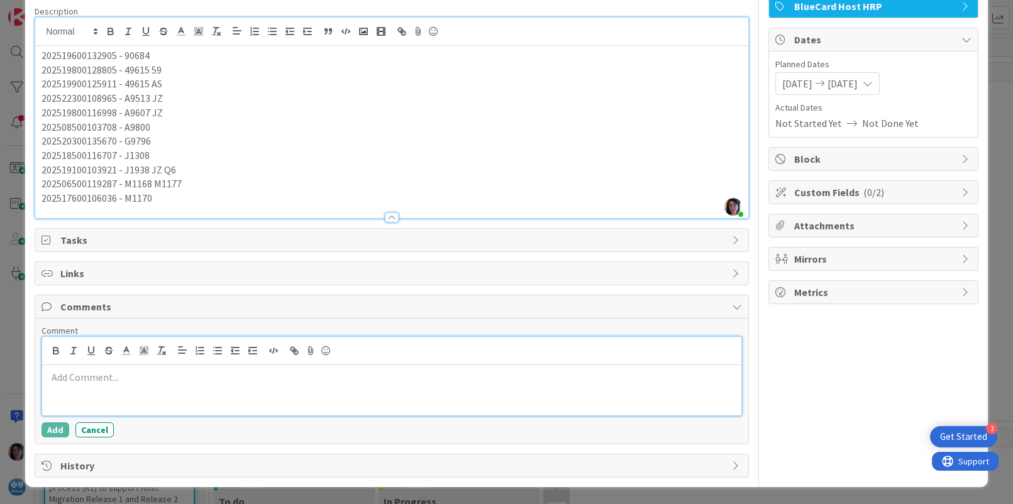
click at [80, 388] on div at bounding box center [391, 390] width 699 height 50
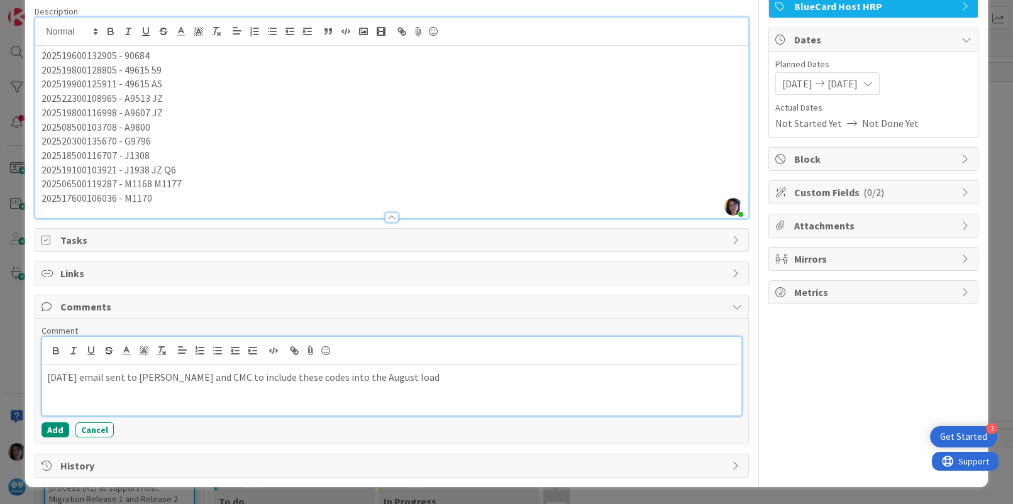
click at [116, 396] on div "[DATE] email sent to [PERSON_NAME] and CMC to include these codes into the Augu…" at bounding box center [391, 390] width 699 height 50
drag, startPoint x: 453, startPoint y: 376, endPoint x: 460, endPoint y: 381, distance: 9.1
click at [453, 377] on p "[DATE] email sent to [PERSON_NAME] and CMC to include these codes into the Augu…" at bounding box center [391, 377] width 689 height 14
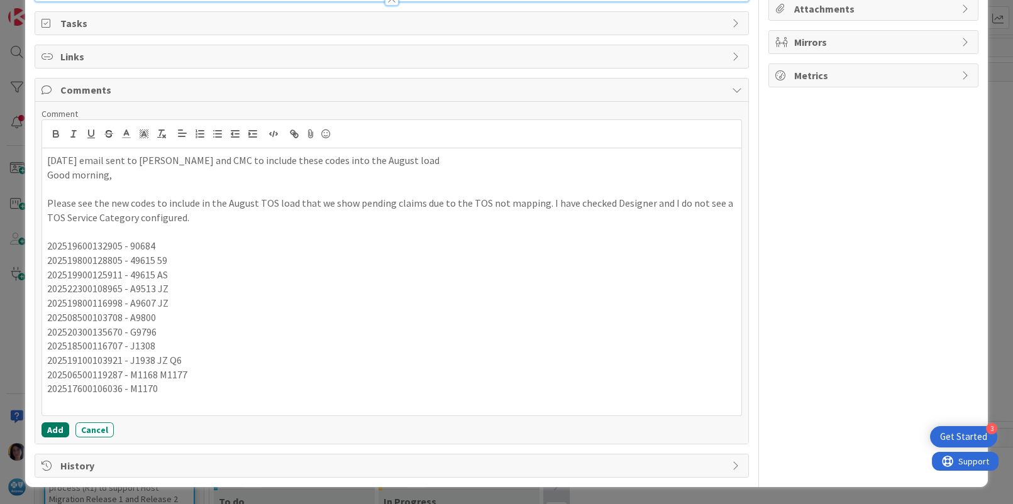
click at [55, 428] on button "Add" at bounding box center [56, 430] width 28 height 15
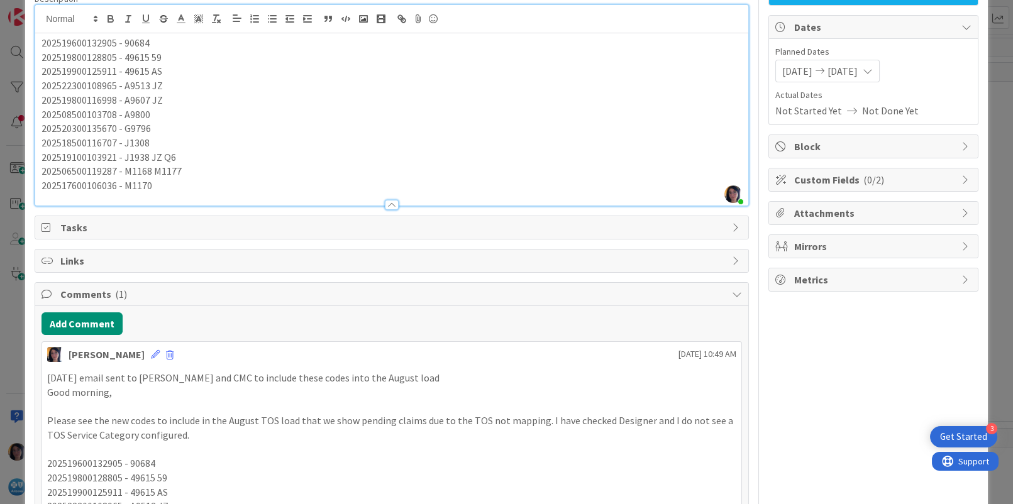
scroll to position [0, 0]
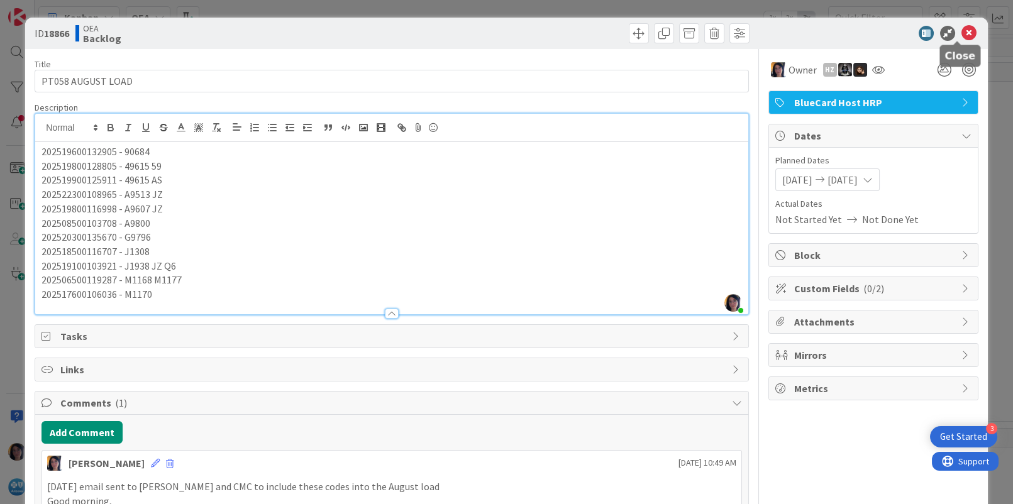
click at [961, 30] on icon at bounding box center [968, 33] width 15 height 15
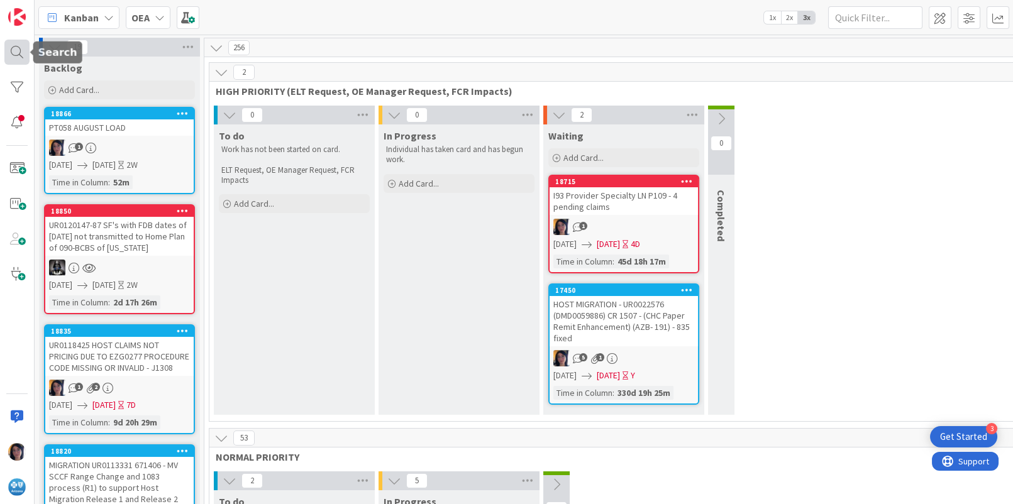
click at [16, 48] on div at bounding box center [16, 52] width 25 height 25
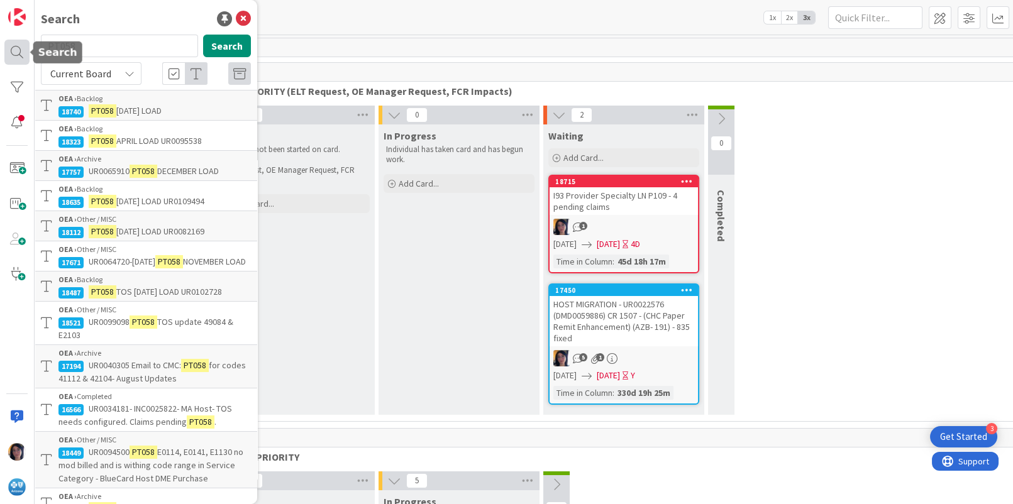
drag, startPoint x: 84, startPoint y: 46, endPoint x: 6, endPoint y: 45, distance: 78.0
click at [6, 45] on div "Search PT058 Search Current Board OEA › Backlog 18740 PT058 [DATE] LOAD OEA › B…" at bounding box center [17, 252] width 35 height 504
click at [978, 131] on div "0 To do Work has not been started on card. ELT Request, OE Manager Request, FCR…" at bounding box center [624, 264] width 824 height 316
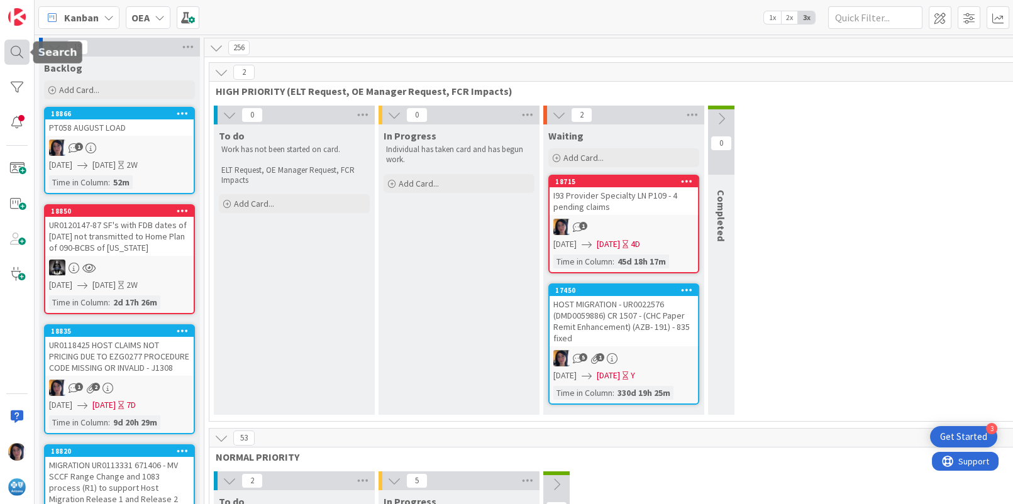
click at [16, 52] on div at bounding box center [16, 52] width 25 height 25
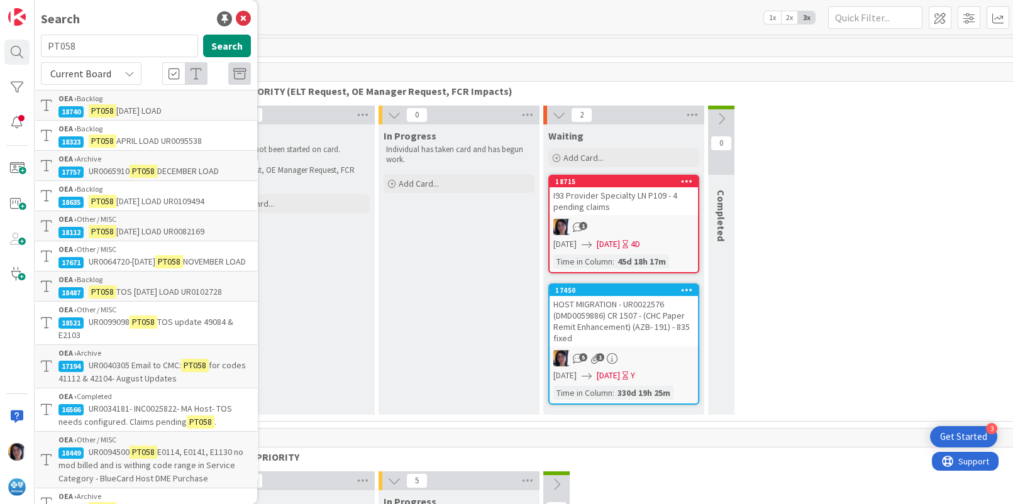
click at [98, 46] on input "PT058" at bounding box center [119, 46] width 157 height 23
click at [131, 106] on span "[DATE] LOAD" at bounding box center [138, 110] width 45 height 11
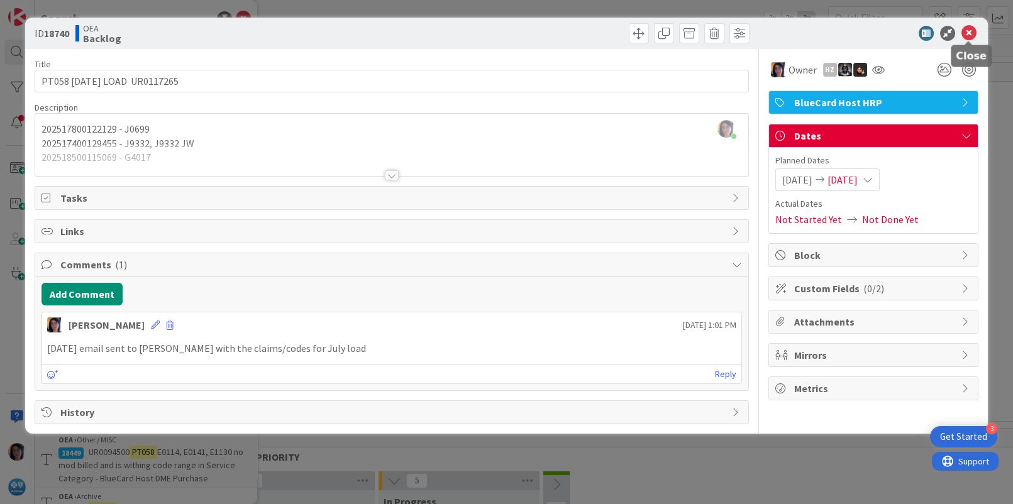
click at [970, 35] on icon at bounding box center [968, 33] width 15 height 15
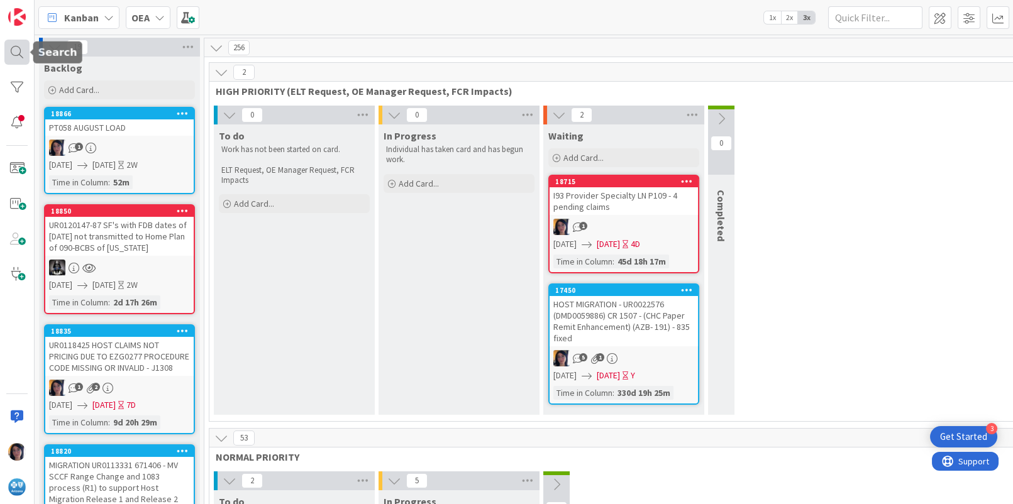
click at [8, 45] on div at bounding box center [16, 52] width 25 height 25
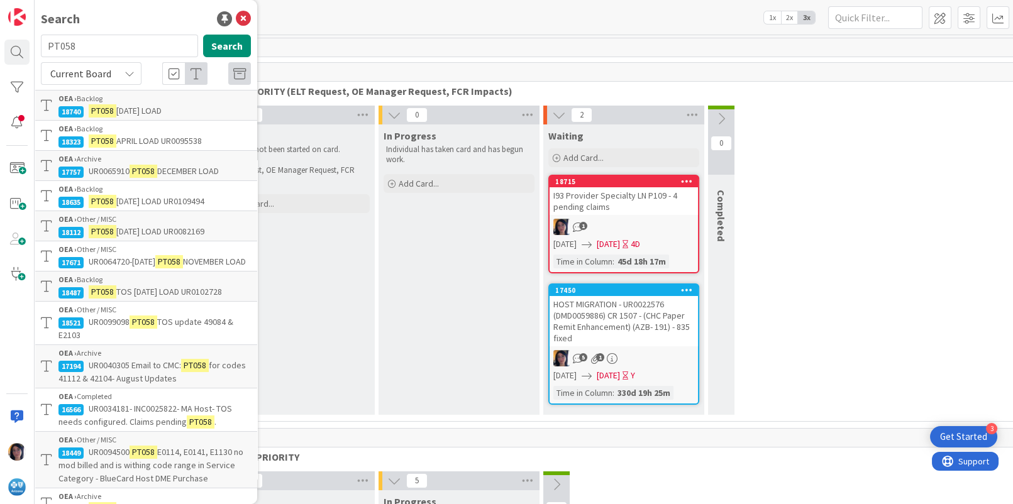
drag, startPoint x: 79, startPoint y: 46, endPoint x: 36, endPoint y: 46, distance: 43.4
click at [36, 46] on div "PT058 Search" at bounding box center [145, 49] width 225 height 28
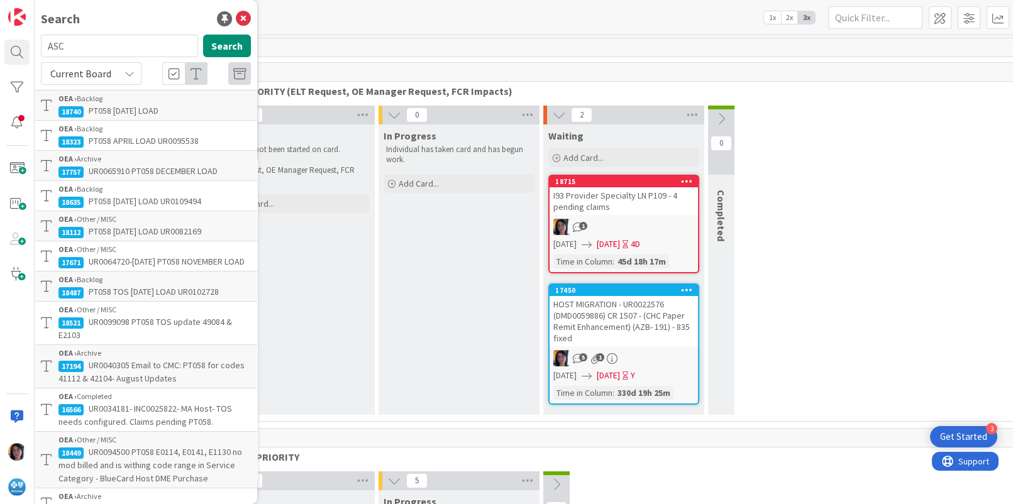
type input "ASC"
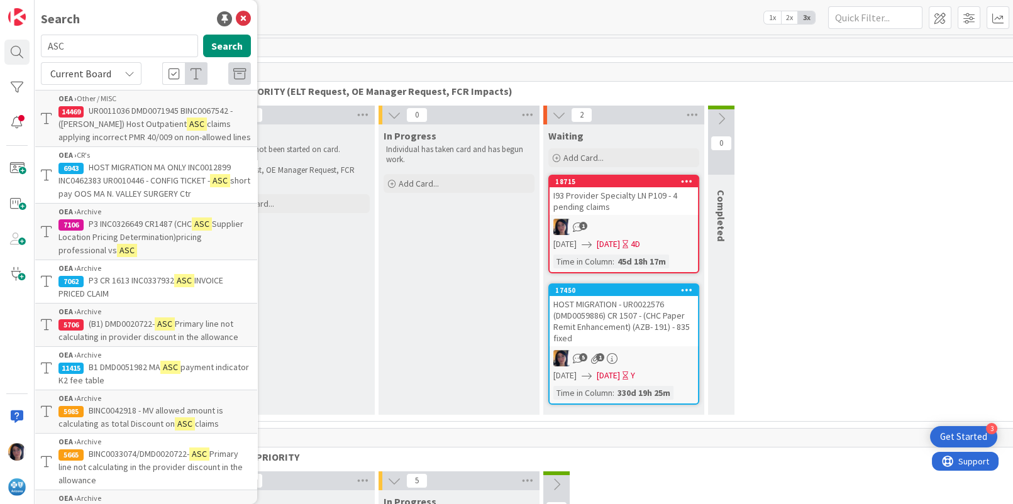
click at [132, 130] on span "claims applying incorrect PMR 40/009 on non-allowed lines" at bounding box center [154, 130] width 192 height 25
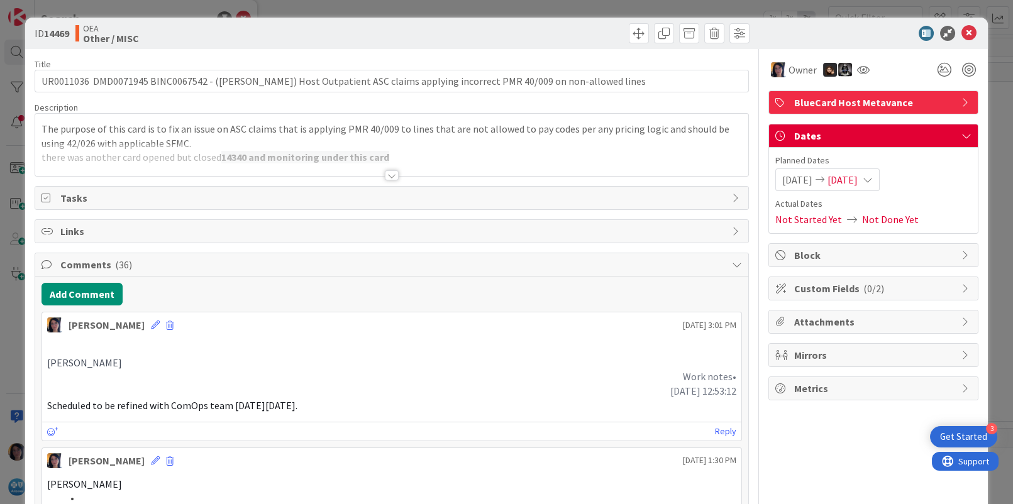
click at [961, 33] on icon at bounding box center [968, 33] width 15 height 15
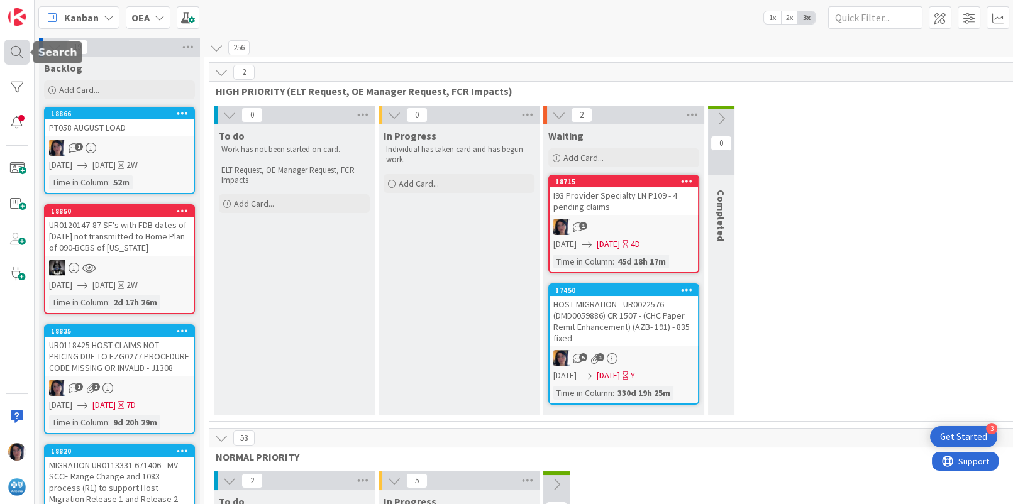
click at [18, 53] on div at bounding box center [16, 52] width 25 height 25
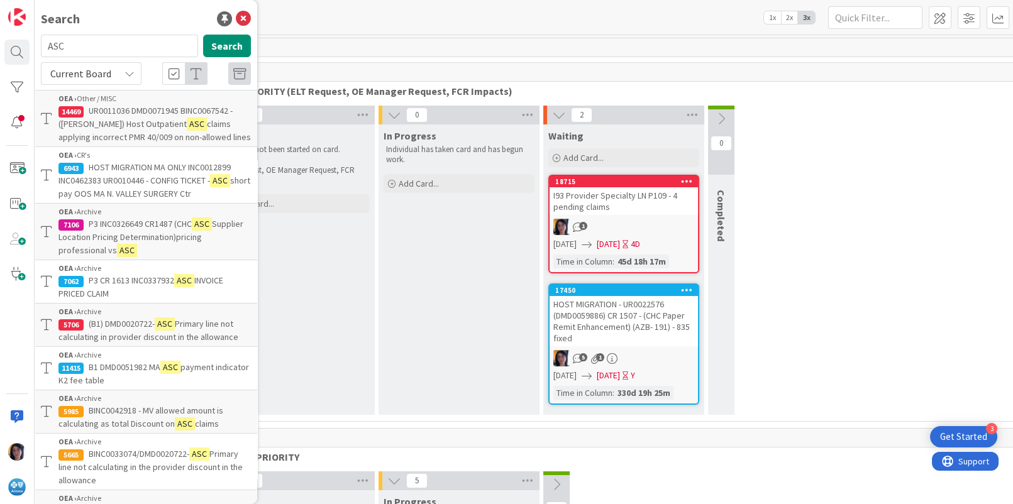
click at [145, 184] on span "HOST MIGRATION MA ONLY INC0012899 INC0462383 UR0010446 - CONFIG TICKET -" at bounding box center [144, 174] width 172 height 25
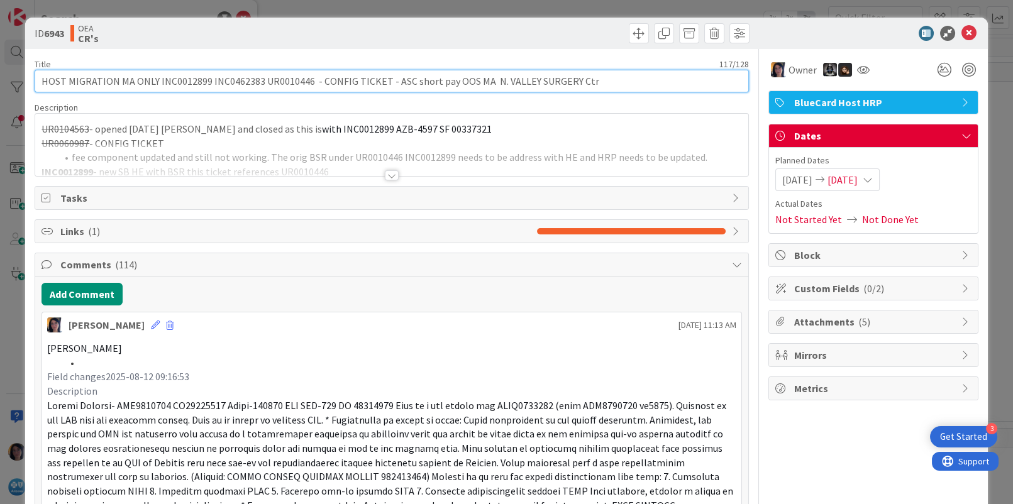
click at [180, 81] on input "HOST MIGRATION MA ONLY INC0012899 INC0462383 UR0010446 - CONFIG TICKET - ASC sh…" at bounding box center [392, 81] width 714 height 23
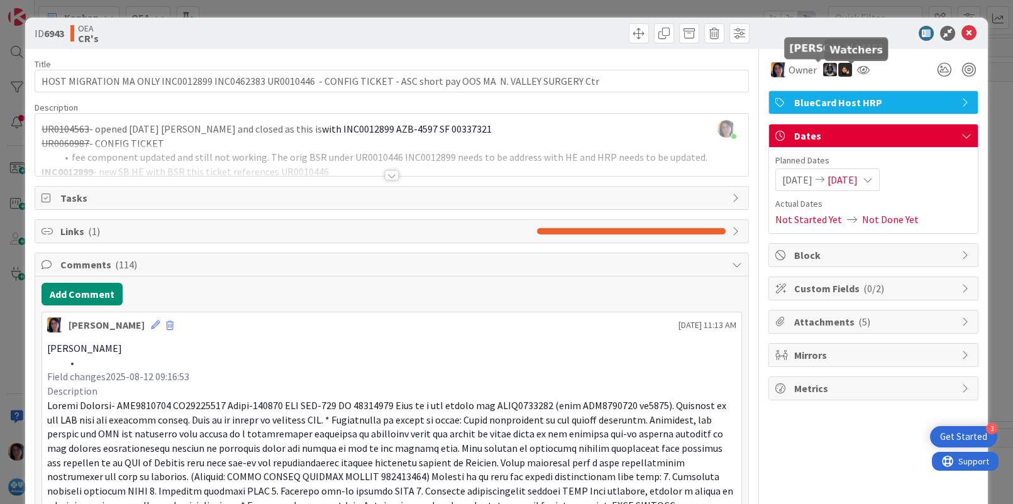
click at [962, 32] on icon at bounding box center [968, 33] width 15 height 15
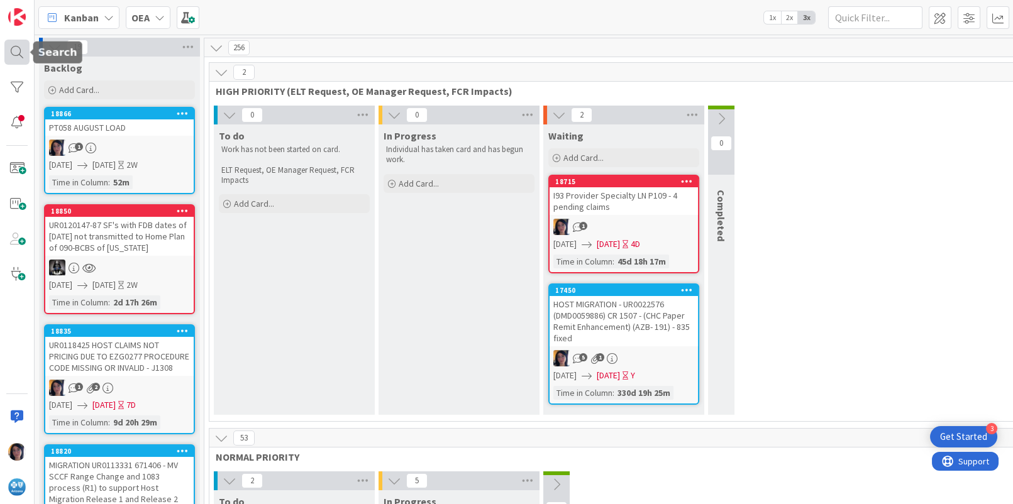
click at [16, 49] on div at bounding box center [16, 52] width 25 height 25
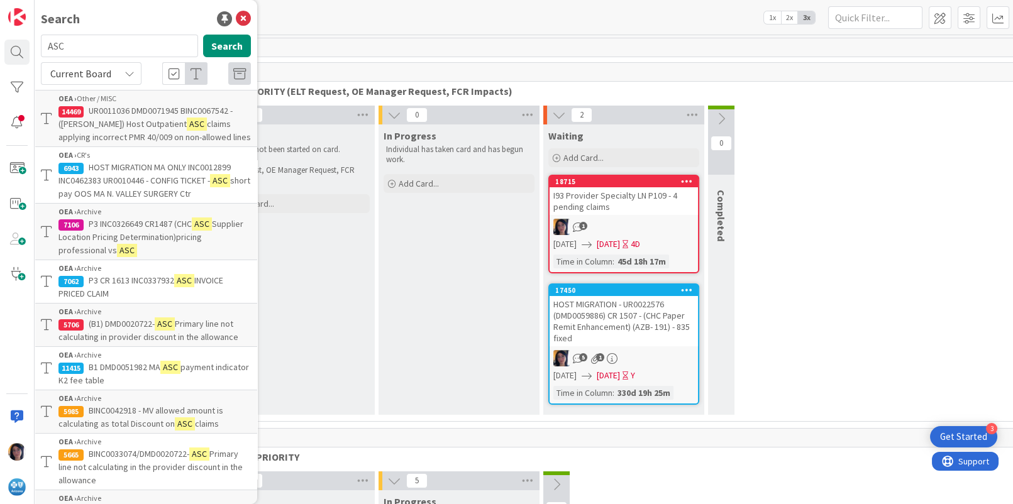
click at [116, 49] on input "ASC" at bounding box center [119, 46] width 157 height 23
type input "A"
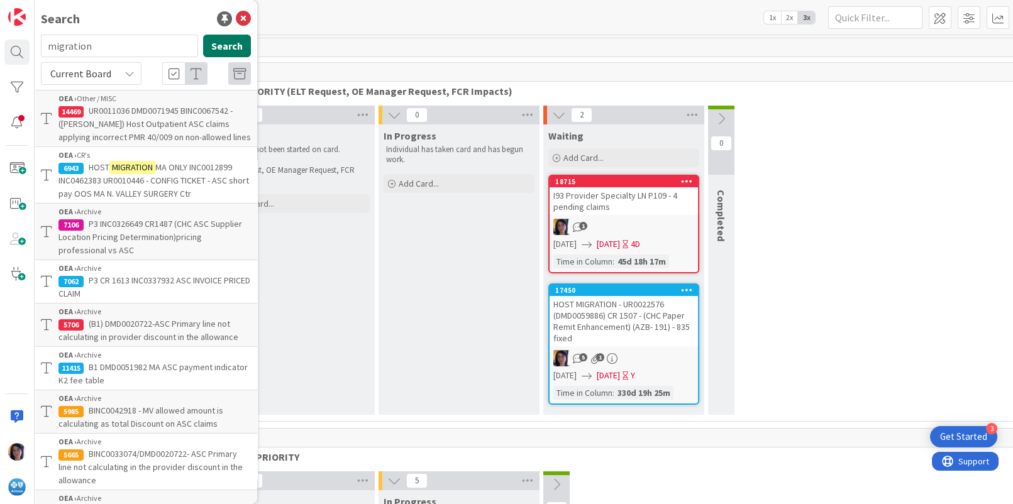
type input "migration"
drag, startPoint x: 218, startPoint y: 43, endPoint x: 212, endPoint y: 50, distance: 9.3
click at [218, 43] on button "Search" at bounding box center [227, 46] width 48 height 23
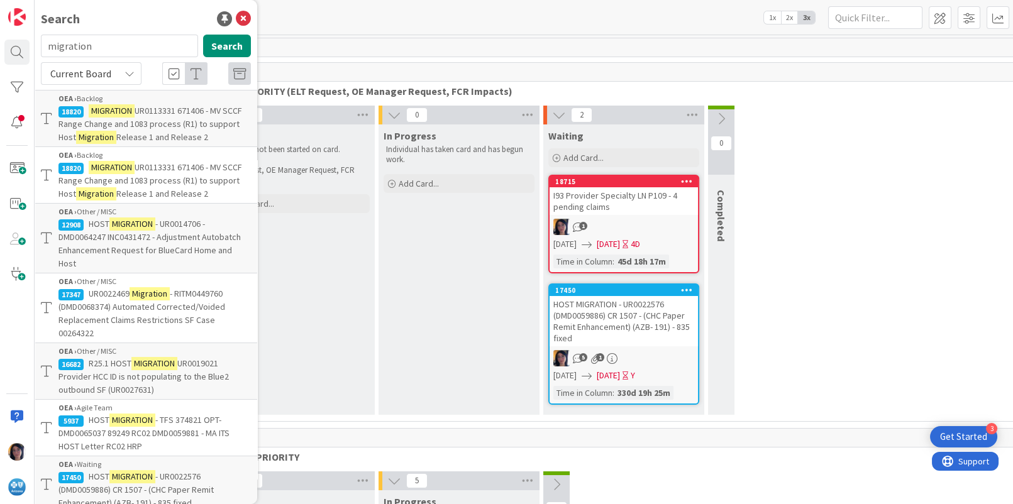
click at [108, 75] on span "Current Board" at bounding box center [80, 73] width 61 height 13
click at [80, 133] on span "All Boards" at bounding box center [113, 125] width 131 height 19
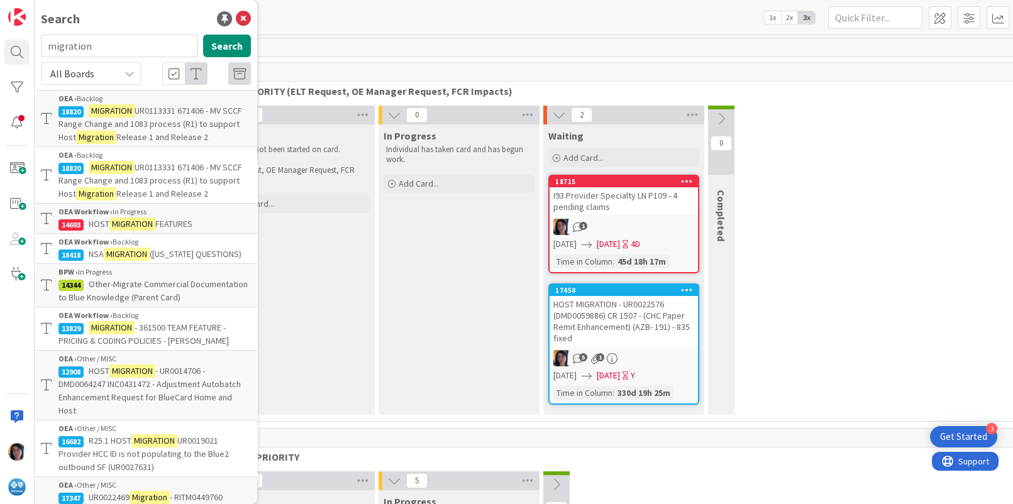
click at [114, 228] on mark "MIGRATION" at bounding box center [132, 224] width 46 height 13
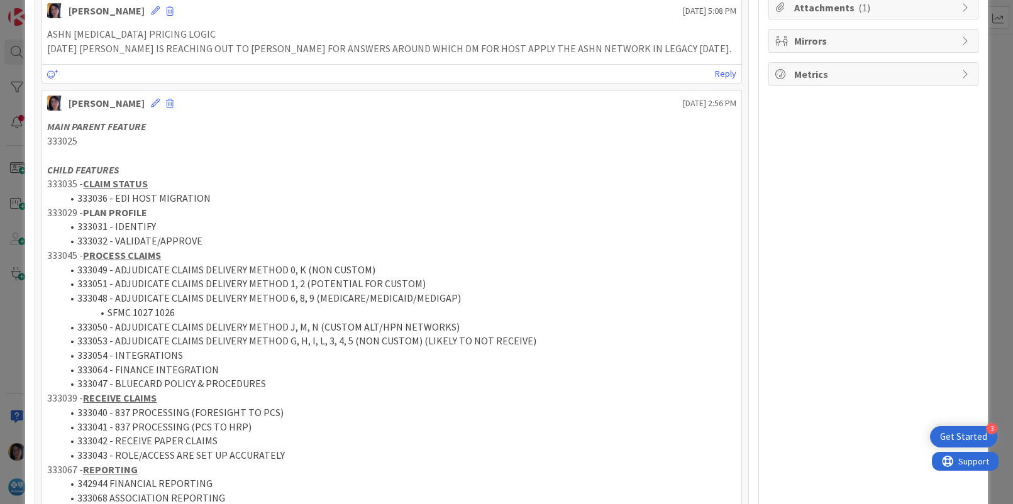
scroll to position [393, 0]
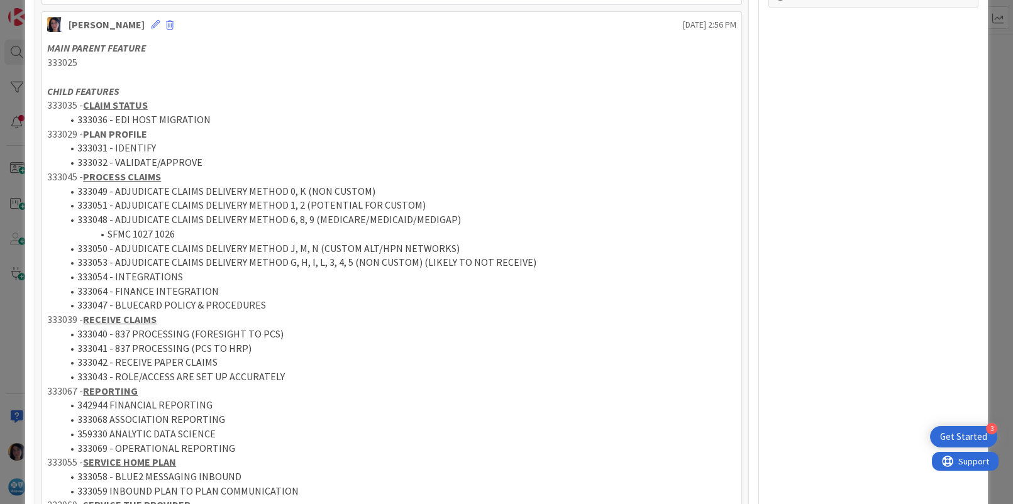
click at [62, 319] on p "333039 - RECEIVE CLAIMS" at bounding box center [391, 320] width 689 height 14
copy p "333039"
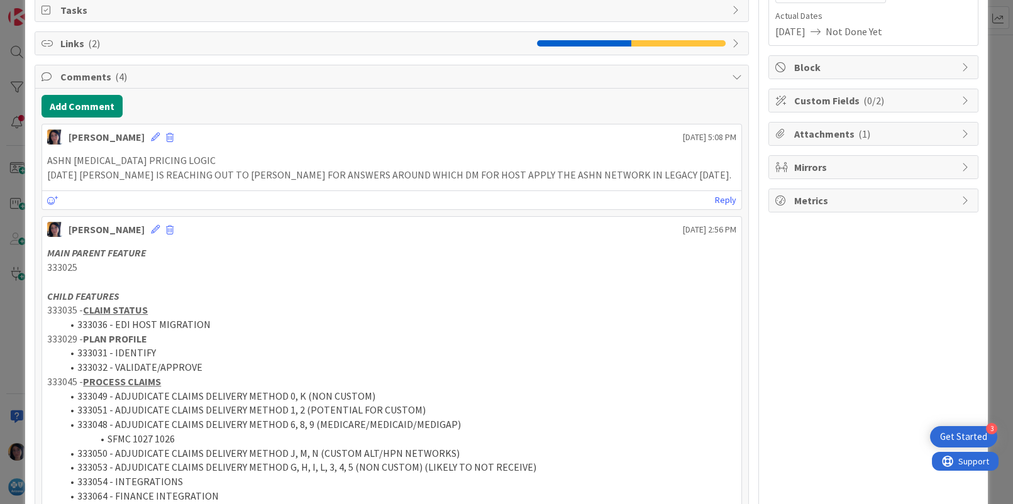
scroll to position [157, 0]
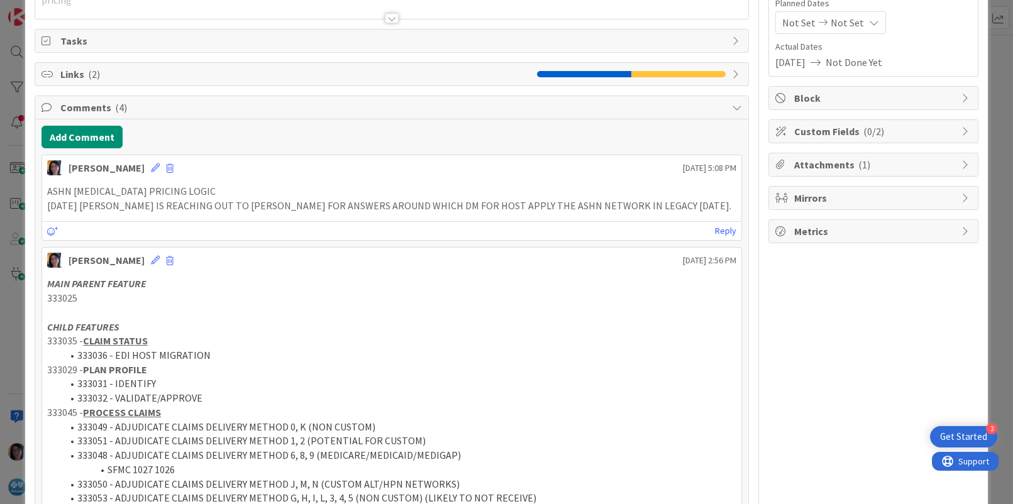
click at [67, 340] on p "333035 - CLAIM STATUS" at bounding box center [391, 341] width 689 height 14
copy p "333035"
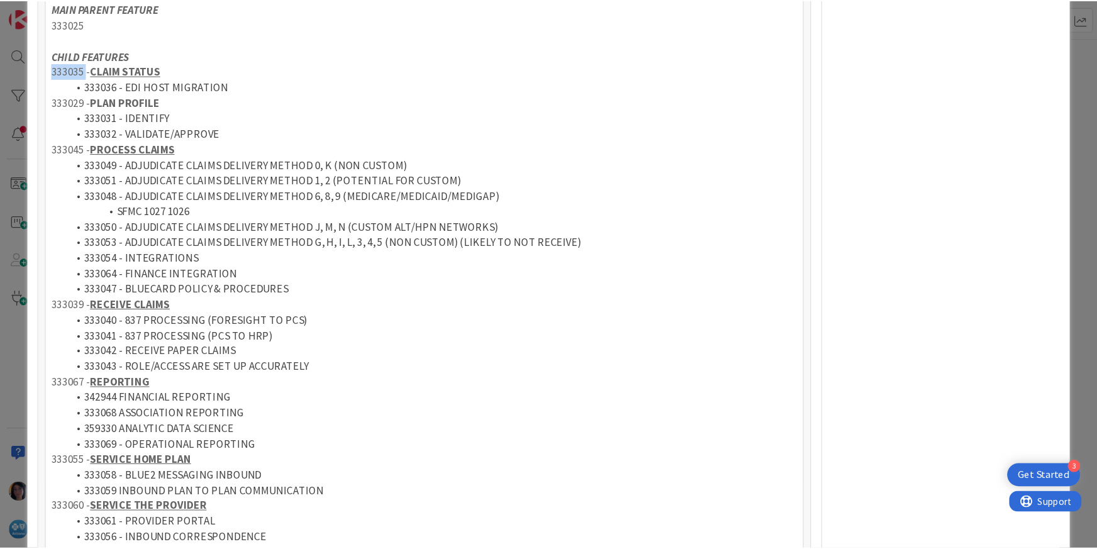
scroll to position [393, 0]
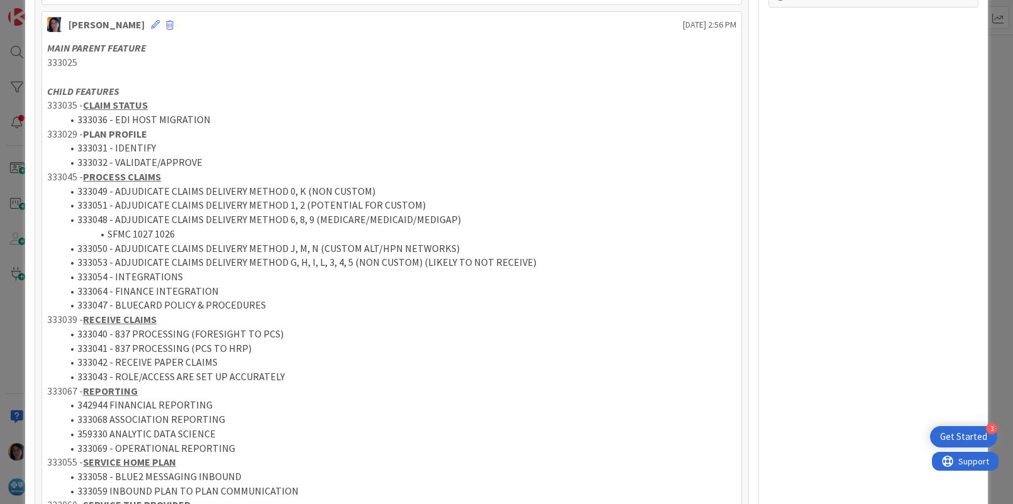
click at [84, 346] on li "333041 - 837 PROCESSING (PCS TO HRP)" at bounding box center [398, 348] width 673 height 14
copy li "333041"
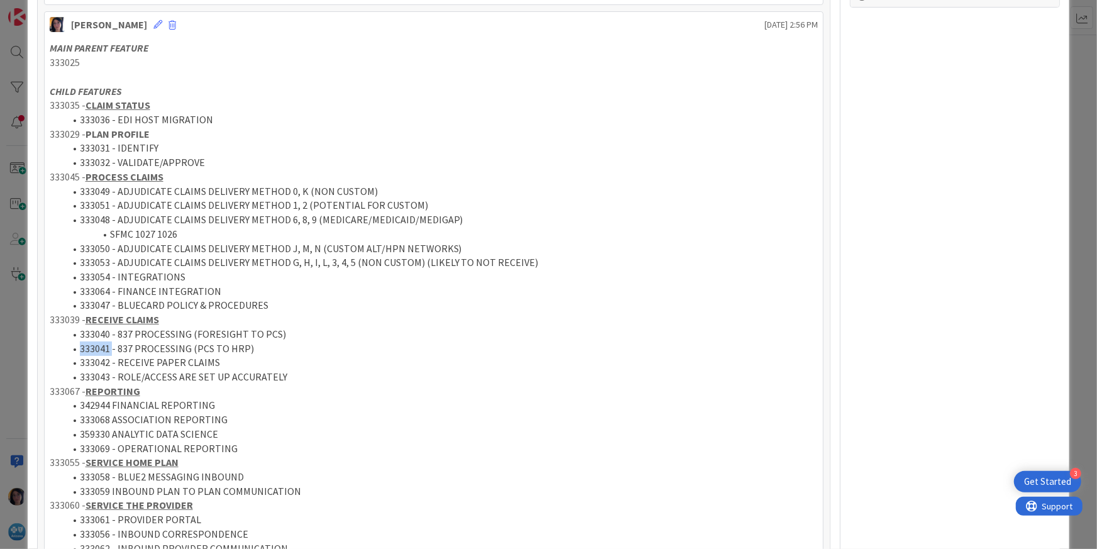
scroll to position [236, 0]
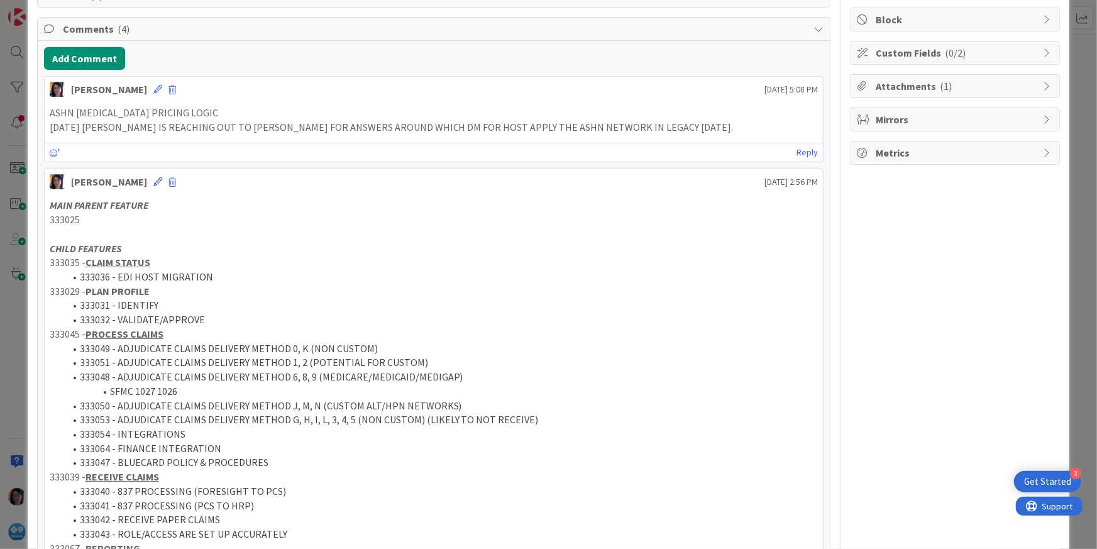
click at [153, 181] on icon at bounding box center [157, 181] width 9 height 9
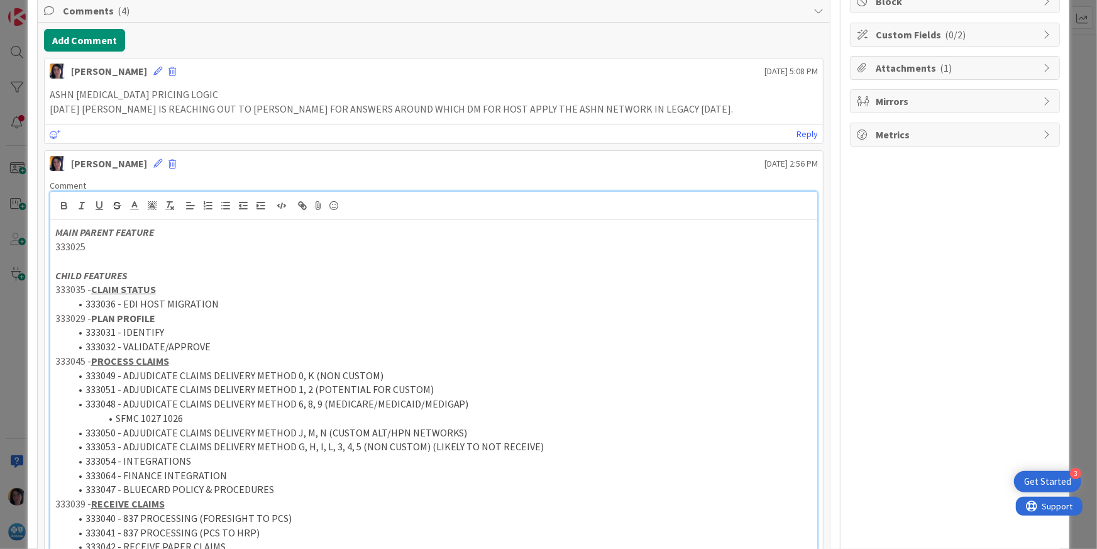
scroll to position [143, 0]
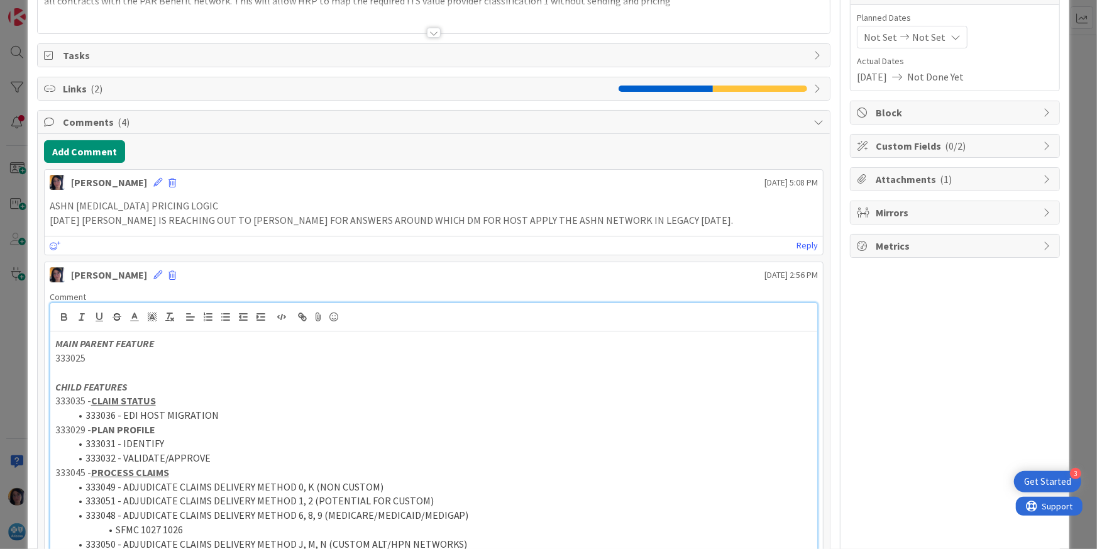
click at [158, 343] on p "MAIN PARENT FEATURE" at bounding box center [434, 343] width 758 height 14
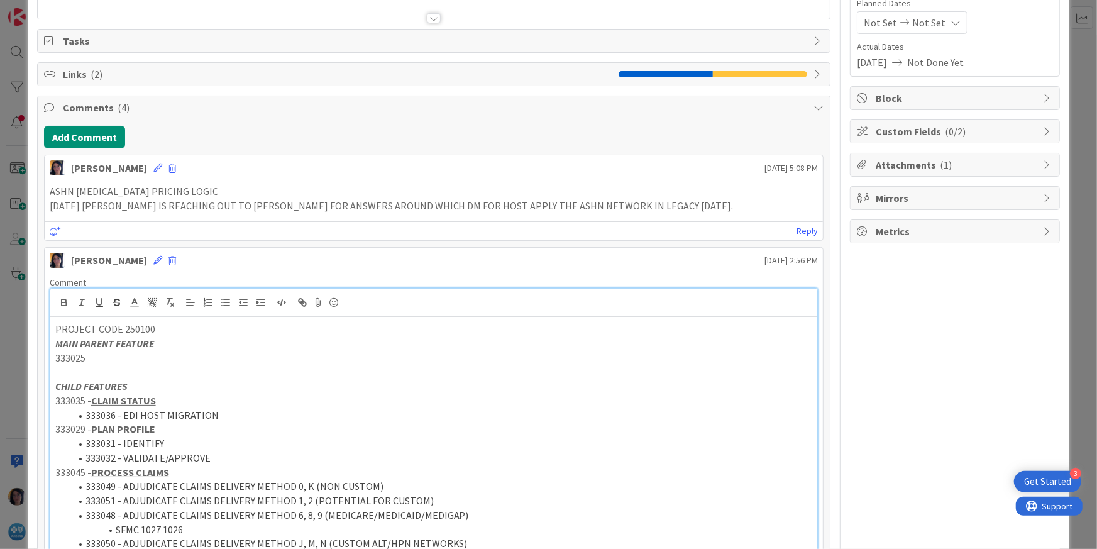
scroll to position [823, 0]
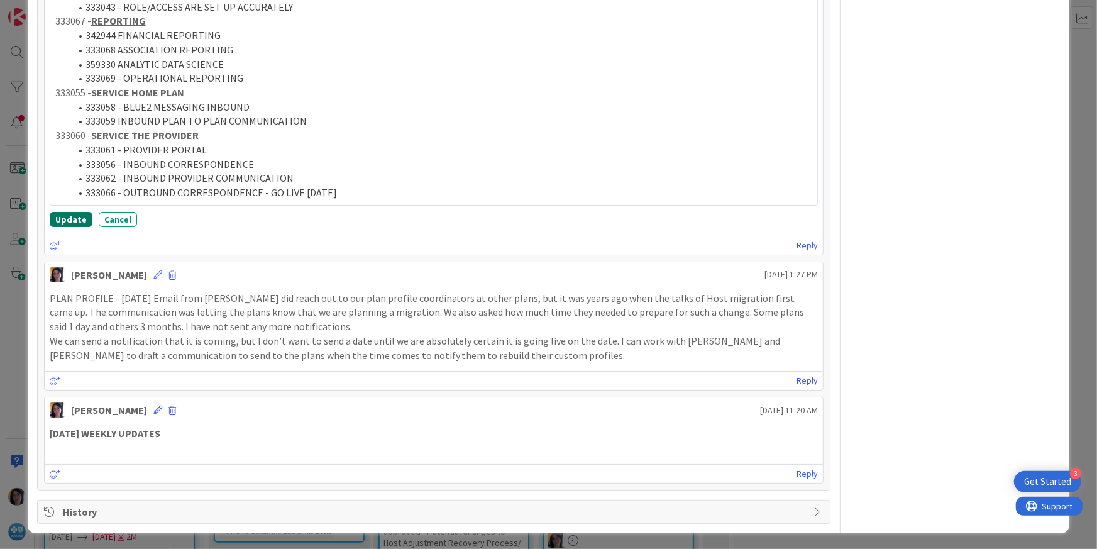
click at [66, 221] on button "Update" at bounding box center [71, 219] width 43 height 15
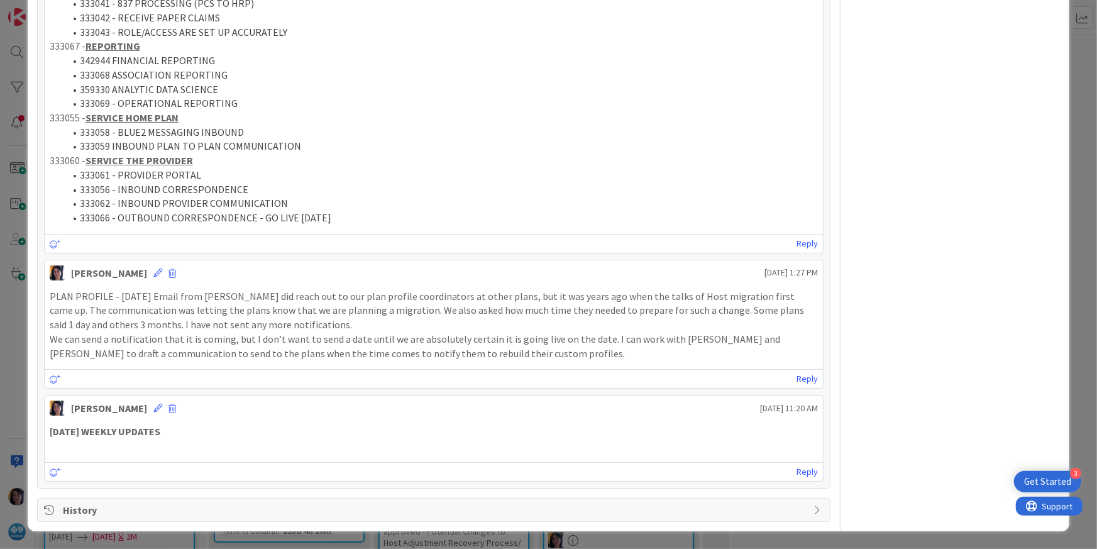
scroll to position [750, 0]
